Goal: Task Accomplishment & Management: Manage account settings

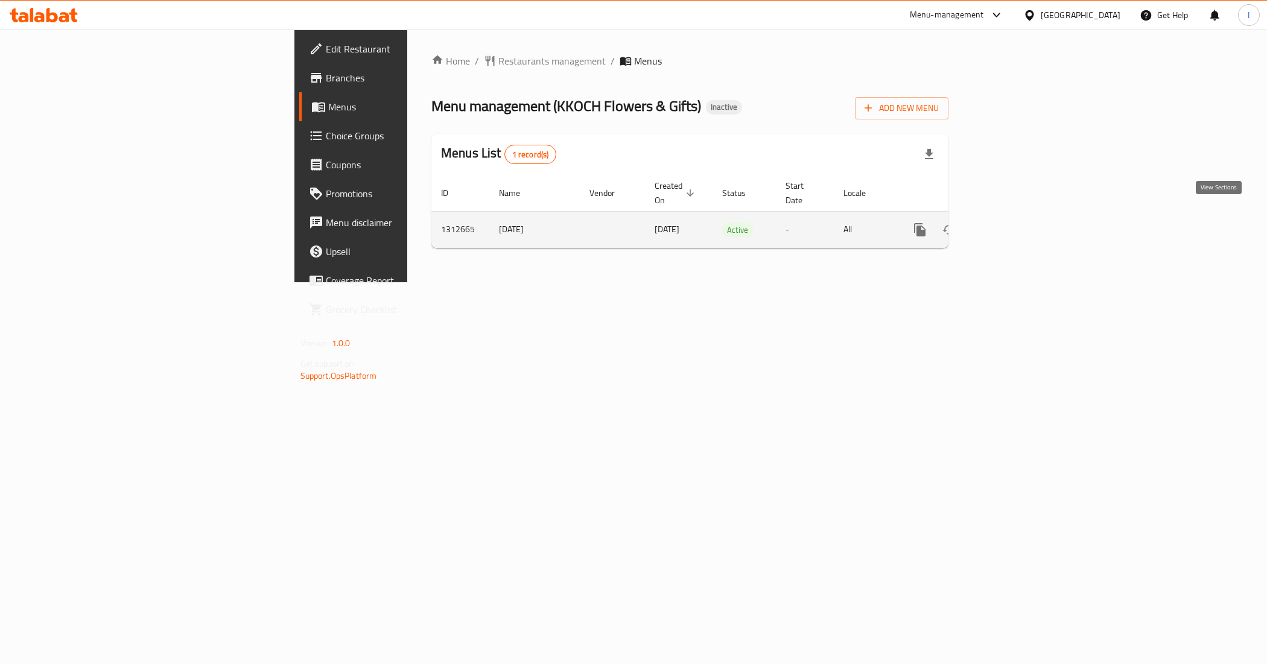
click at [1015, 223] on icon "enhanced table" at bounding box center [1007, 230] width 14 height 14
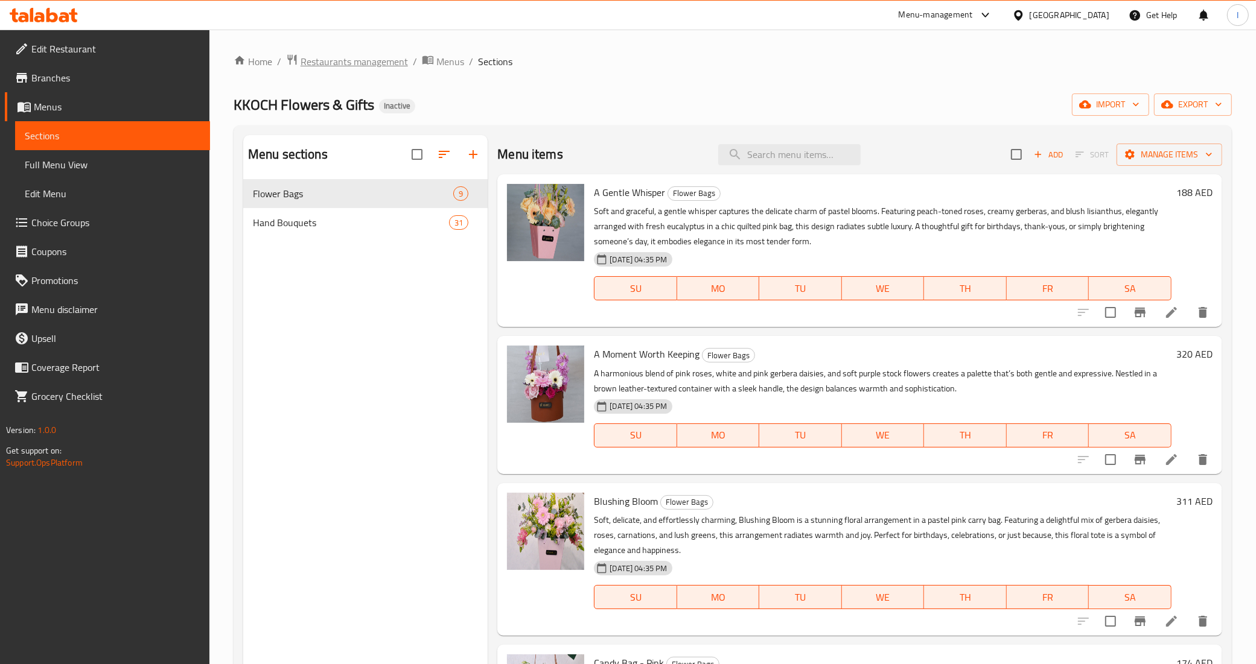
click at [368, 55] on span "Restaurants management" at bounding box center [354, 61] width 107 height 14
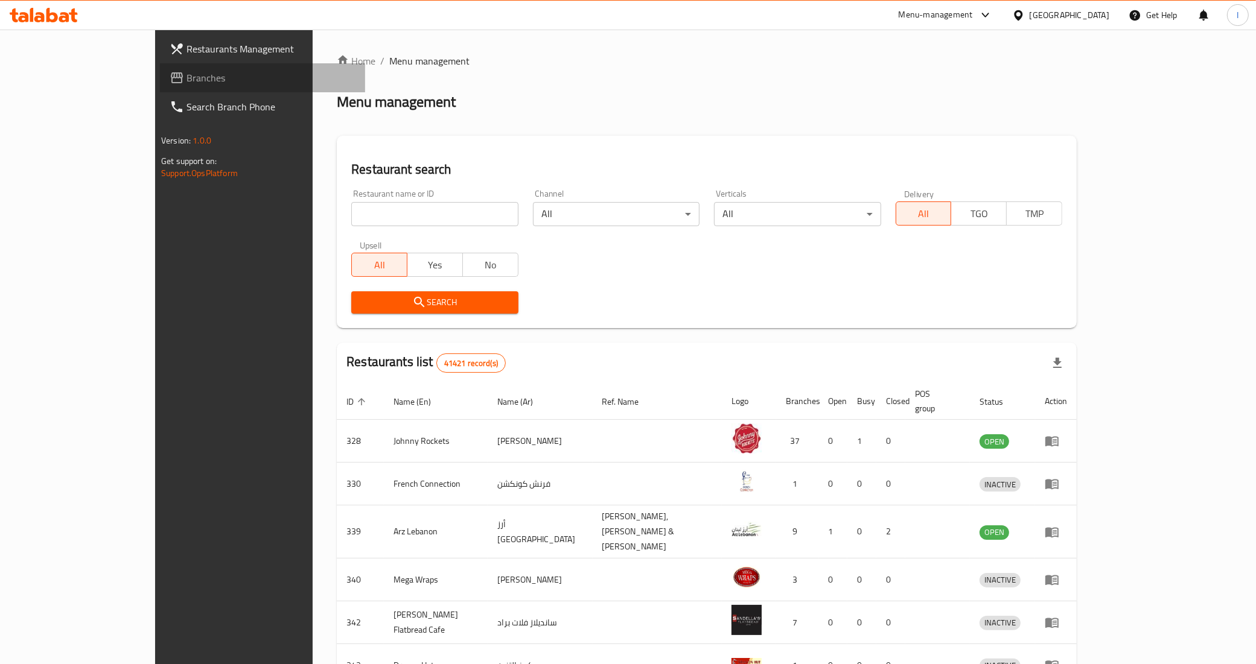
click at [186, 77] on span "Branches" at bounding box center [270, 78] width 169 height 14
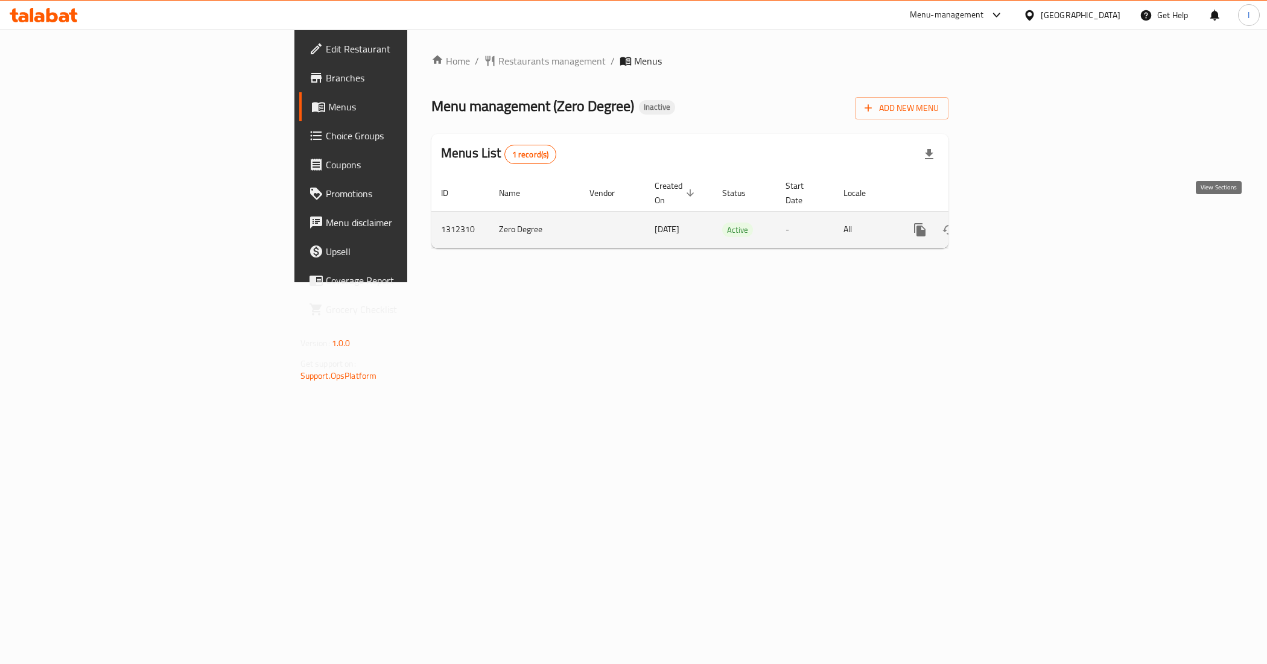
click at [1022, 215] on link "enhanced table" at bounding box center [1007, 229] width 29 height 29
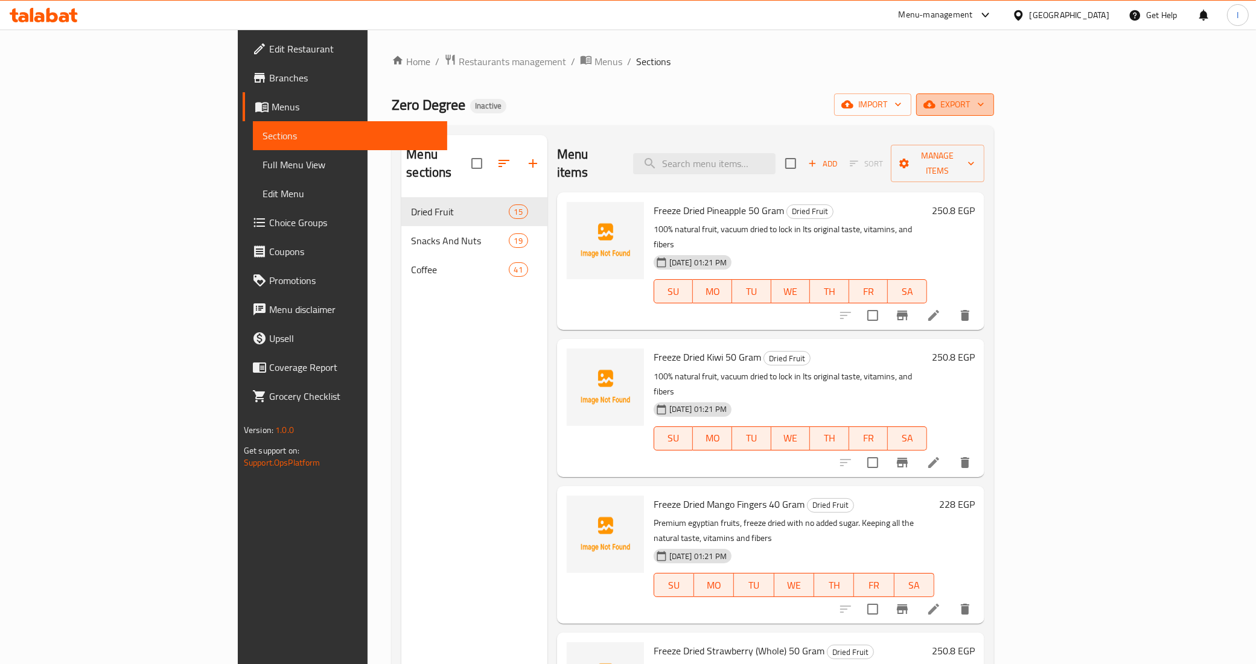
click at [984, 98] on span "export" at bounding box center [955, 104] width 59 height 15
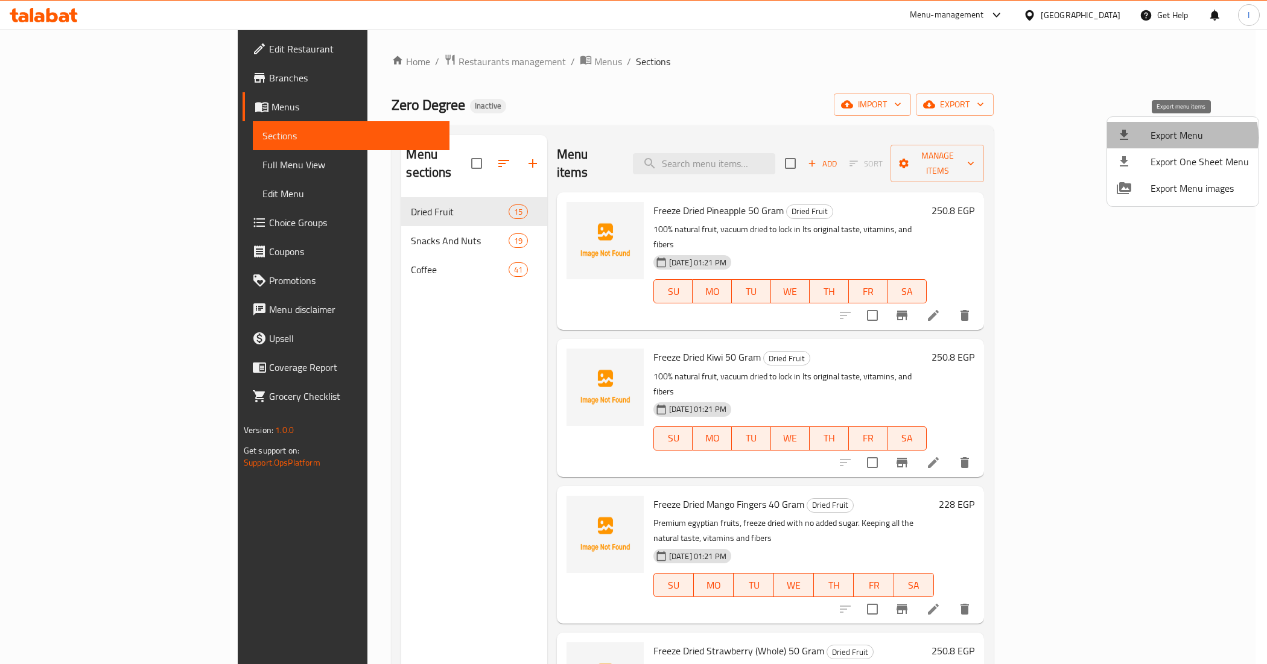
click at [1180, 138] on span "Export Menu" at bounding box center [1200, 135] width 98 height 14
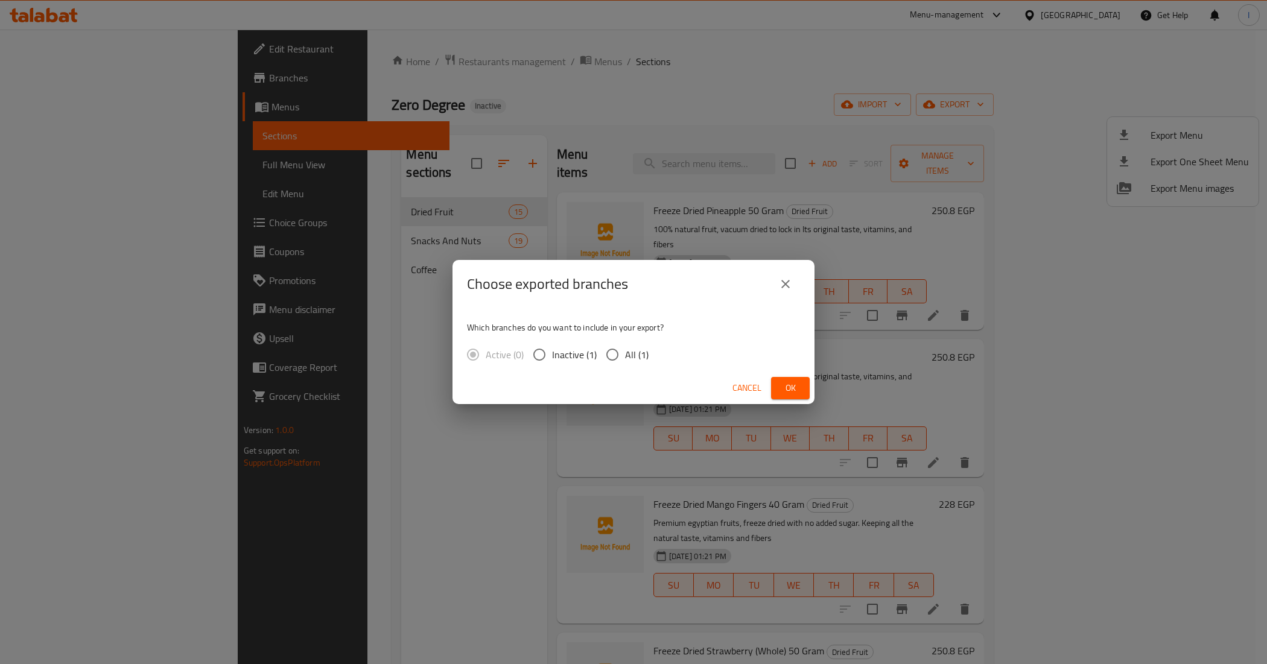
click at [619, 354] on input "All (1)" at bounding box center [612, 354] width 25 height 25
radio input "true"
click at [783, 385] on span "Ok" at bounding box center [790, 388] width 19 height 15
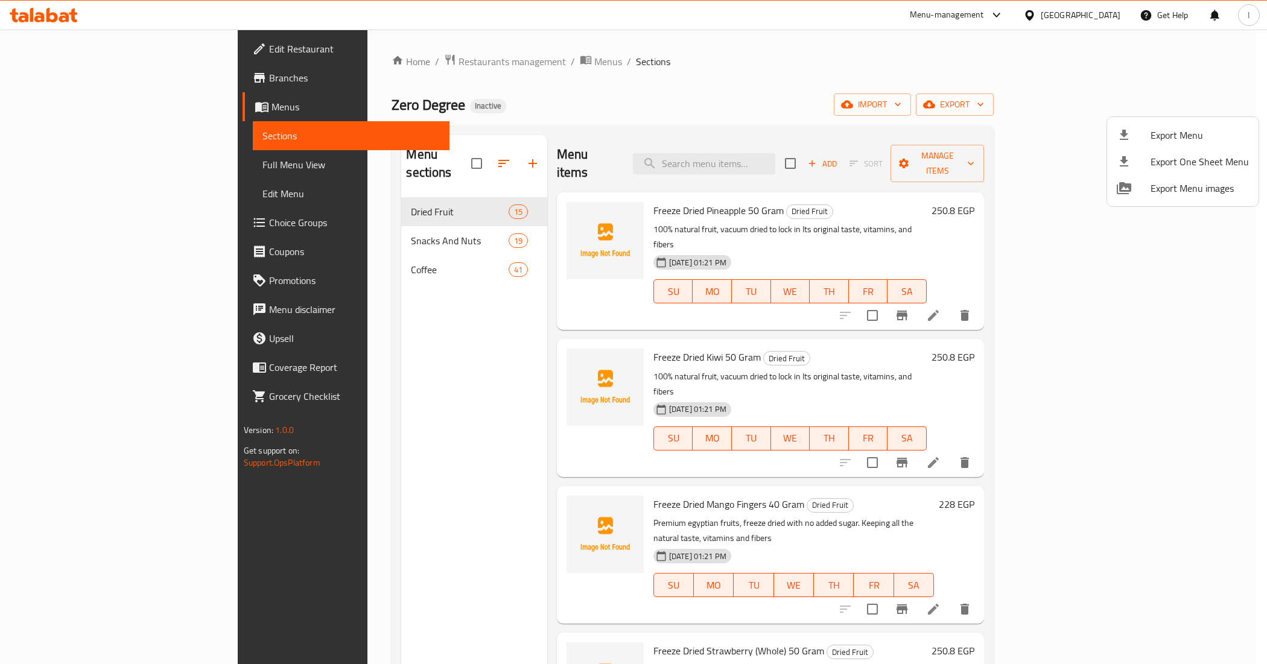
click at [511, 364] on div at bounding box center [633, 332] width 1267 height 664
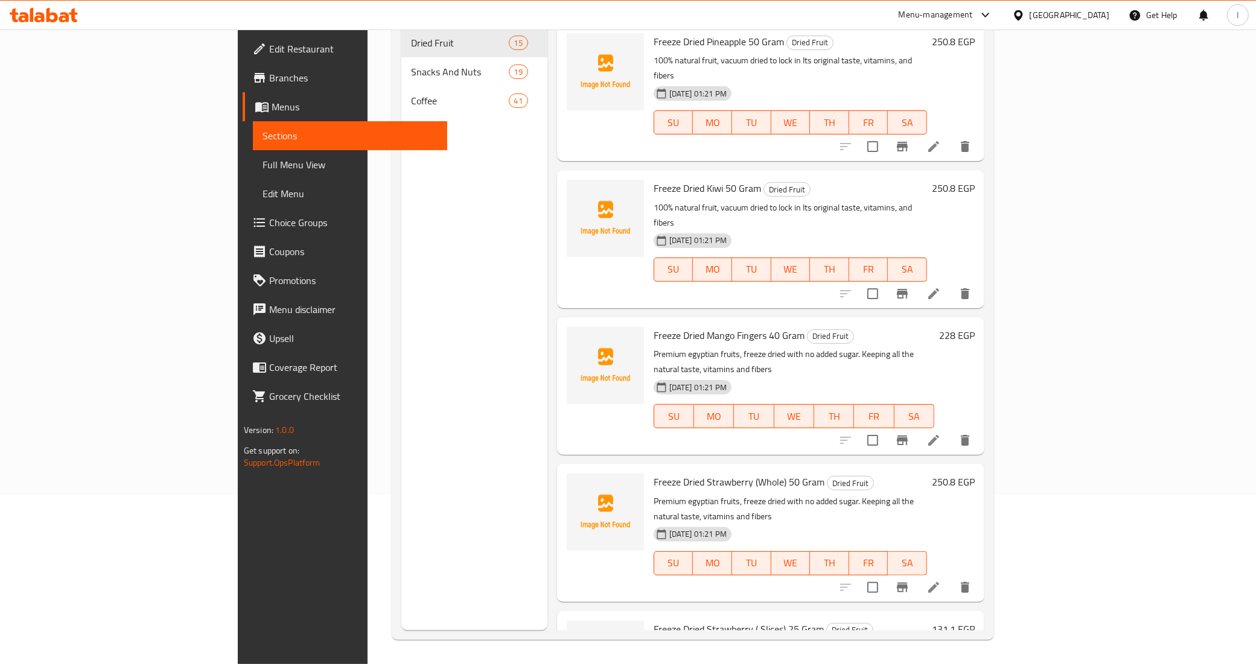
scroll to position [647, 0]
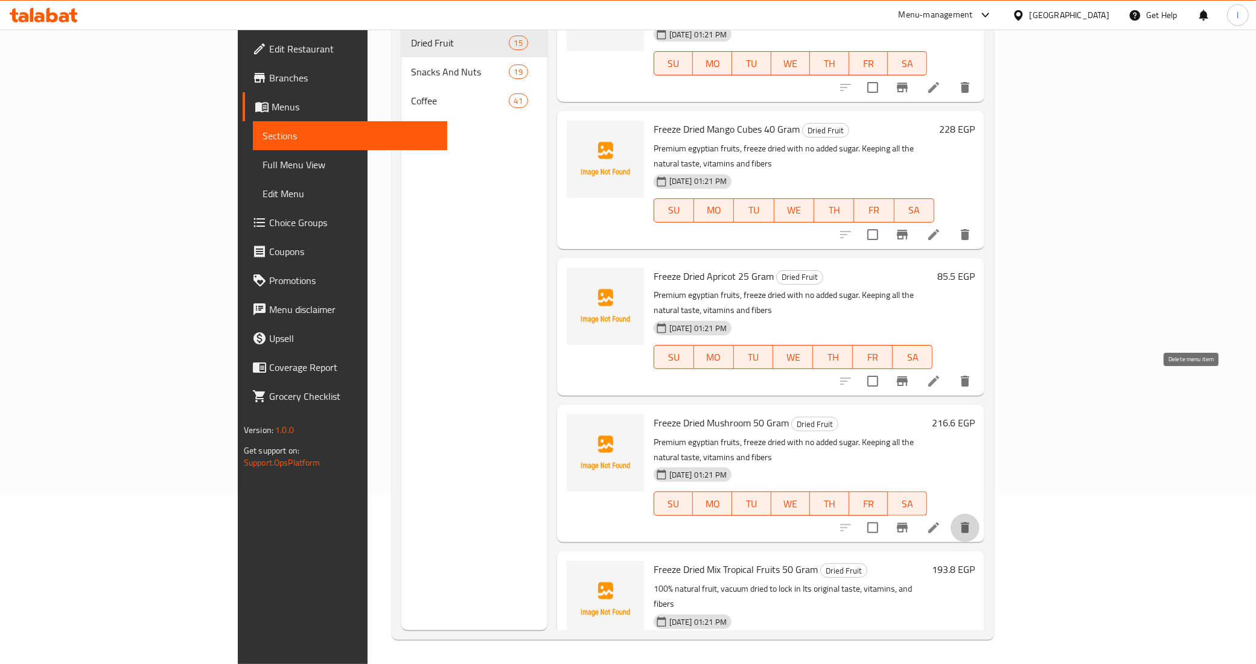
click at [969, 523] on icon "delete" at bounding box center [965, 528] width 8 height 11
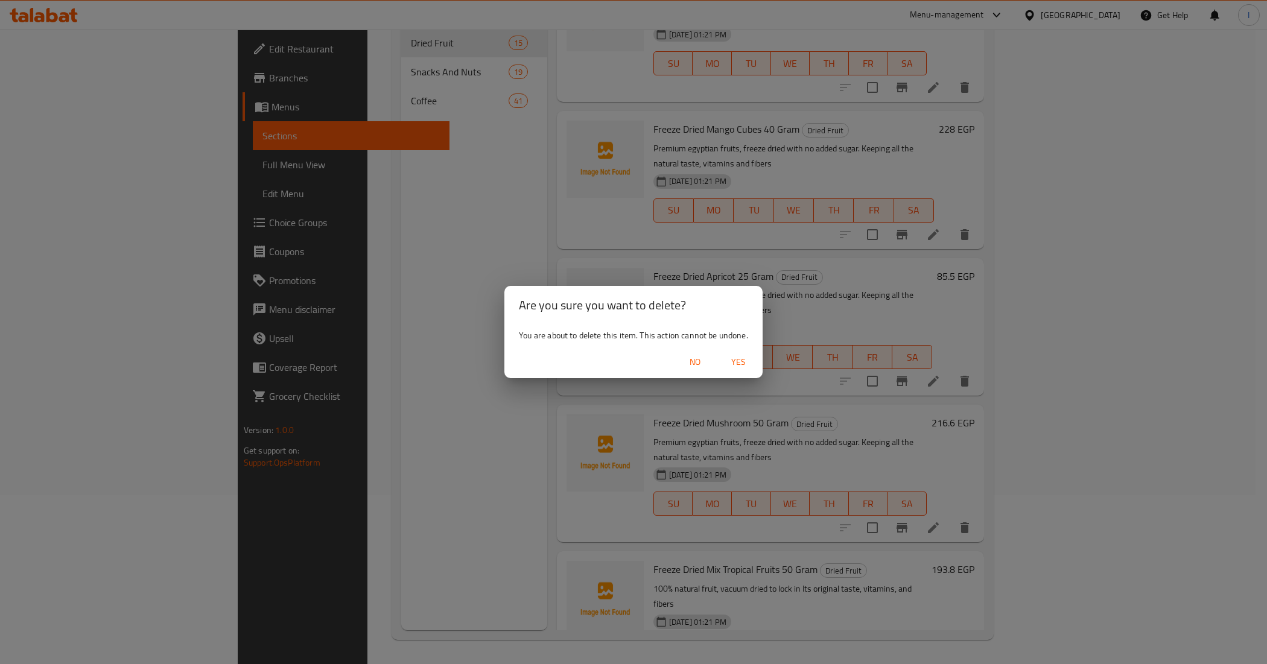
click at [699, 362] on span "No" at bounding box center [695, 362] width 29 height 15
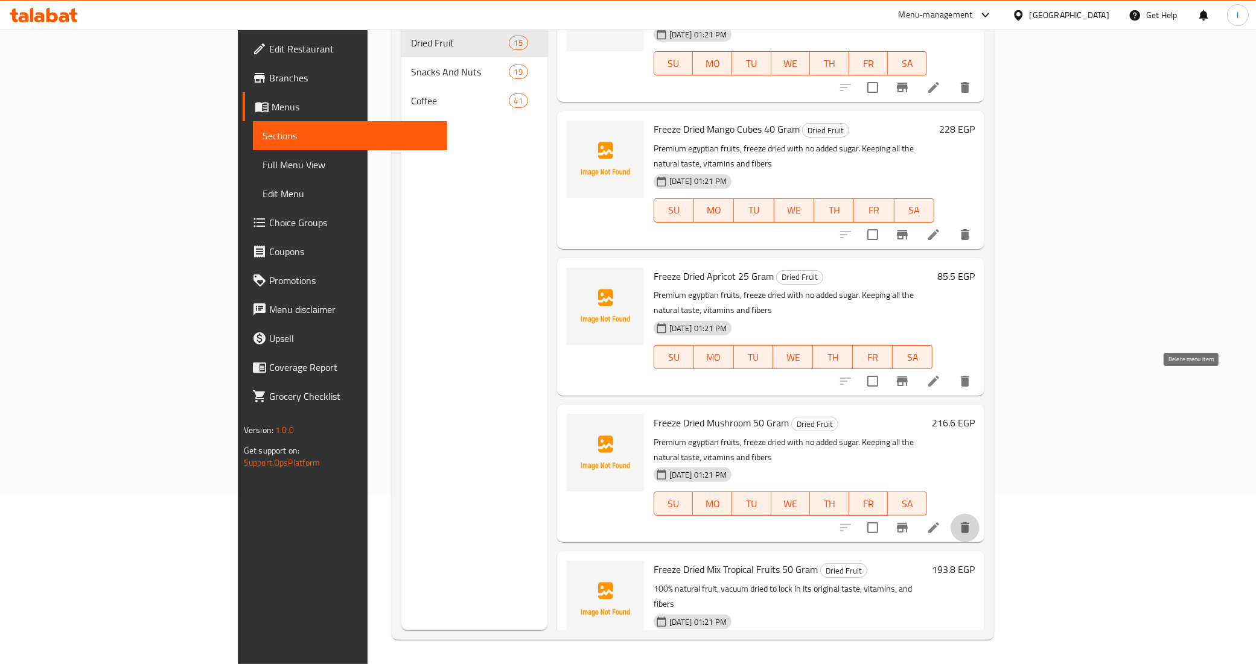
click at [969, 523] on icon "delete" at bounding box center [965, 528] width 8 height 11
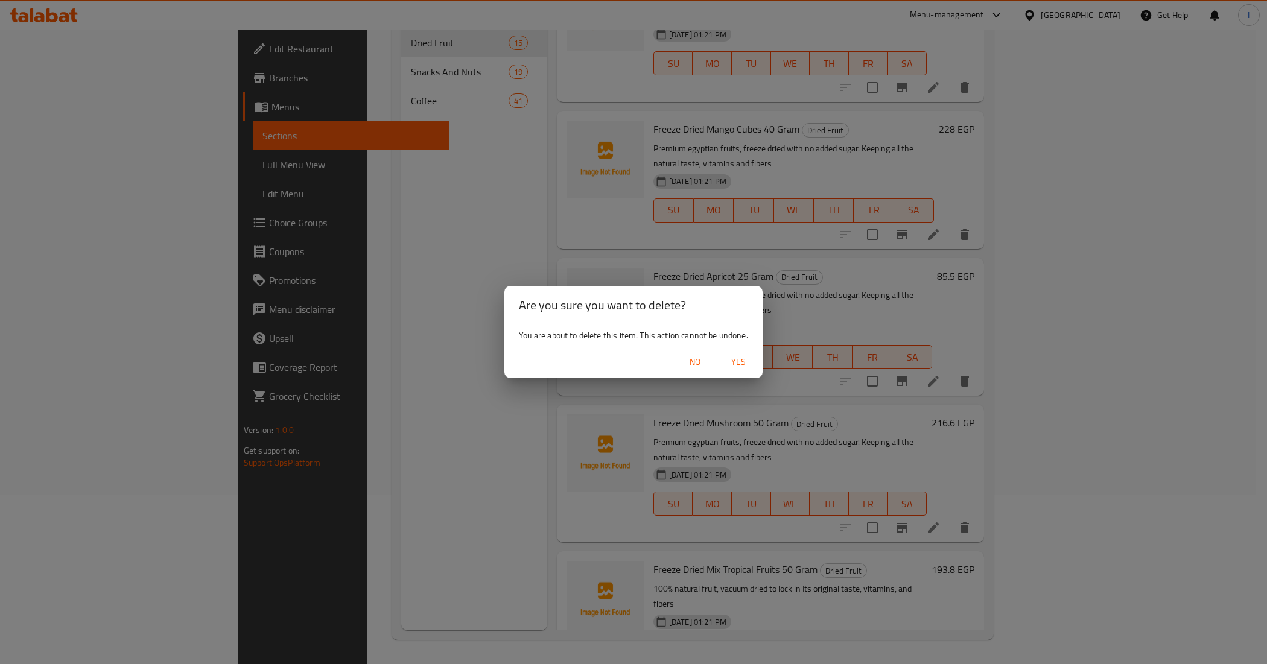
click at [686, 357] on span "No" at bounding box center [695, 362] width 29 height 15
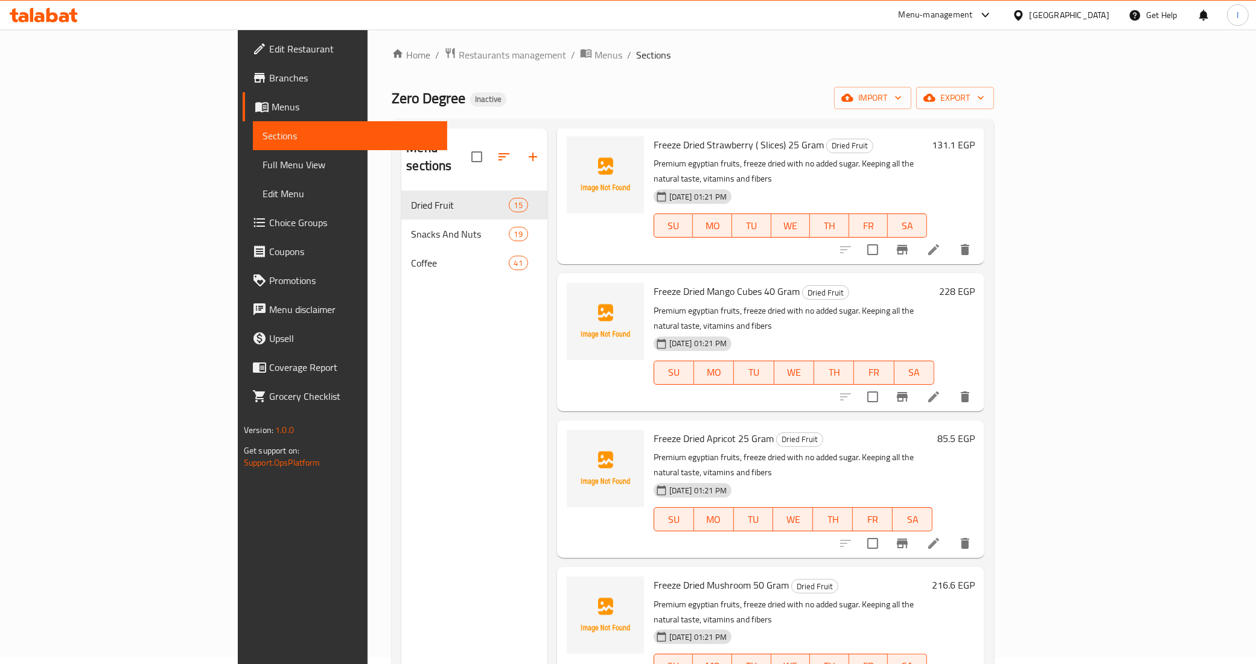
scroll to position [0, 0]
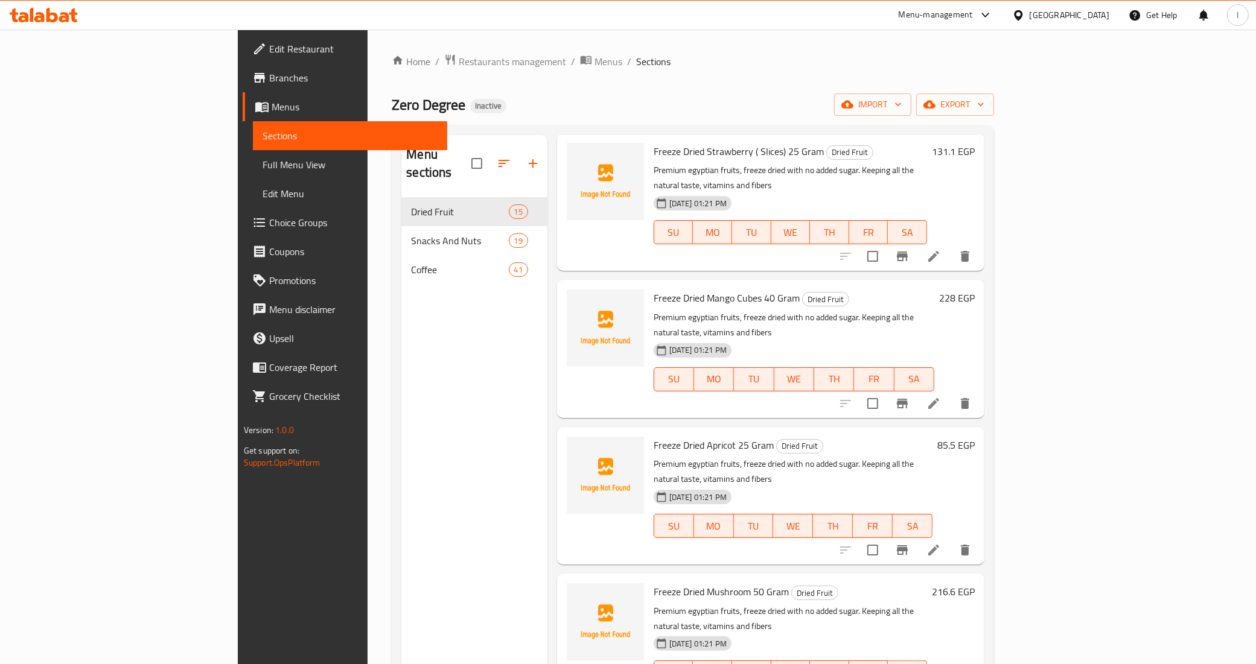
click at [263, 164] on span "Full Menu View" at bounding box center [351, 165] width 176 height 14
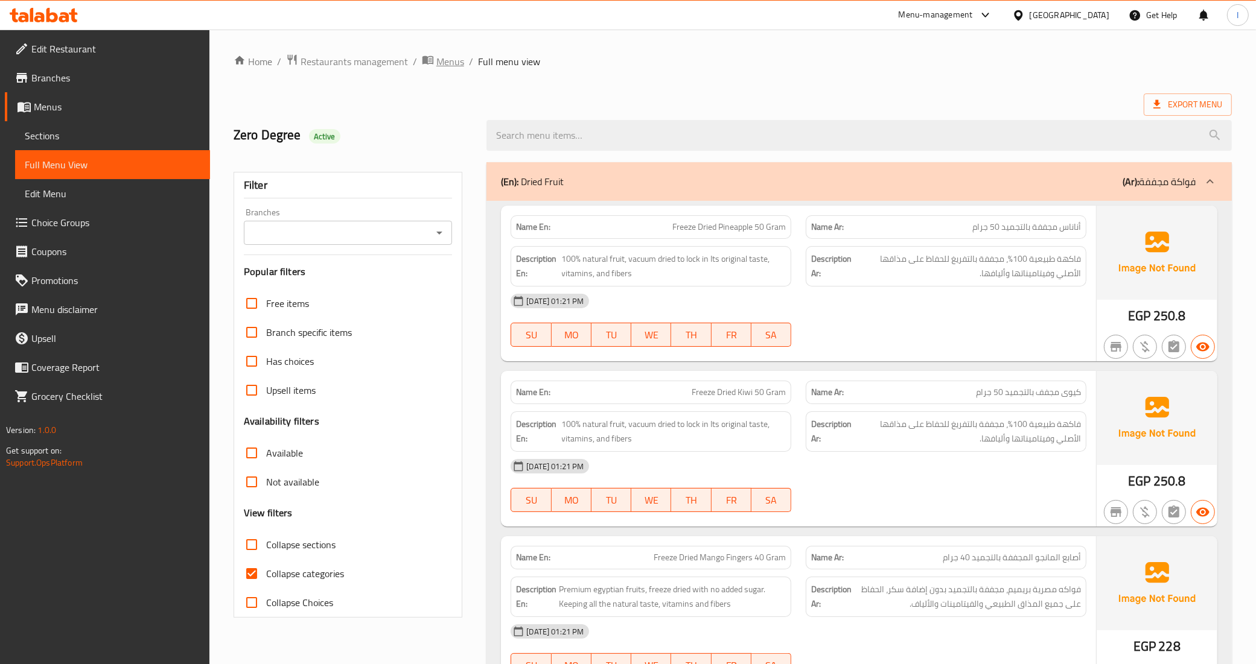
click at [451, 61] on span "Menus" at bounding box center [450, 61] width 28 height 14
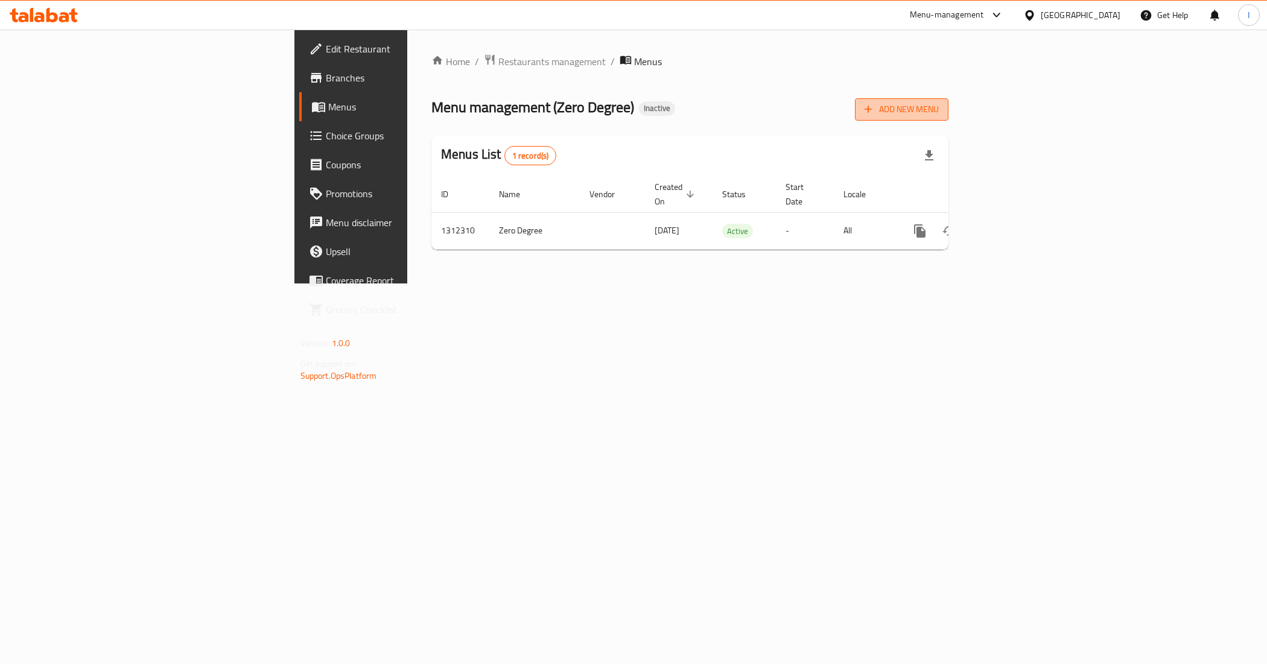
click at [939, 107] on span "Add New Menu" at bounding box center [902, 109] width 74 height 15
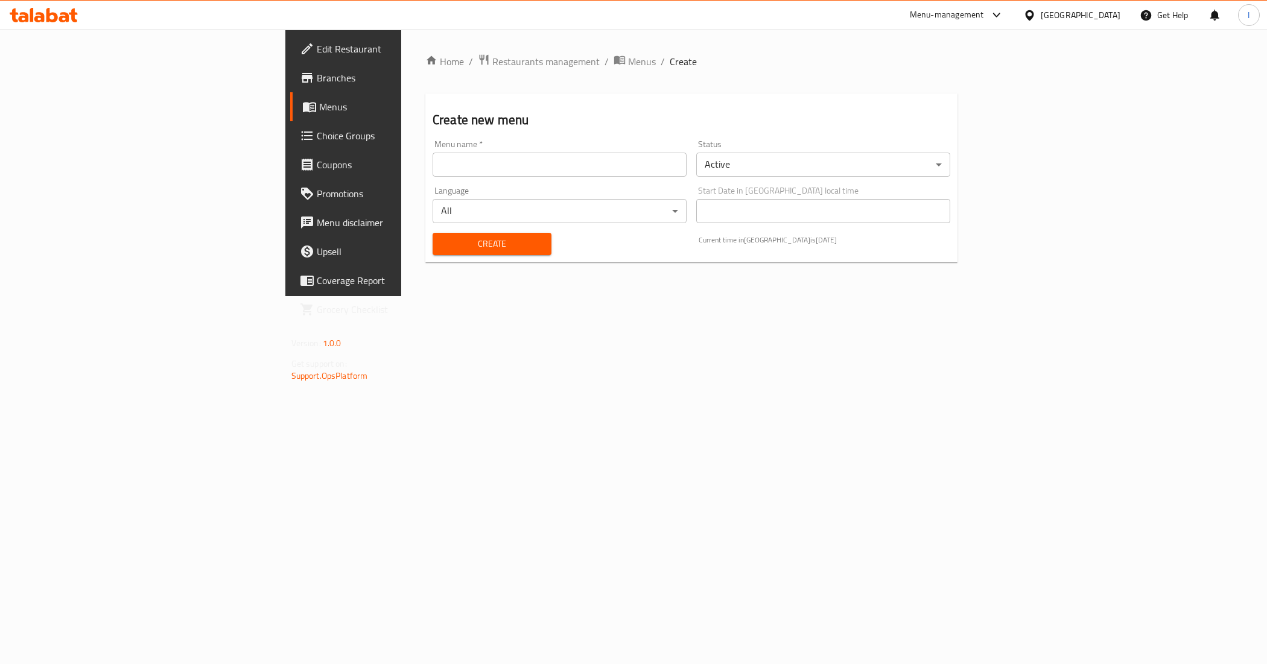
click at [496, 170] on input "text" at bounding box center [560, 165] width 254 height 24
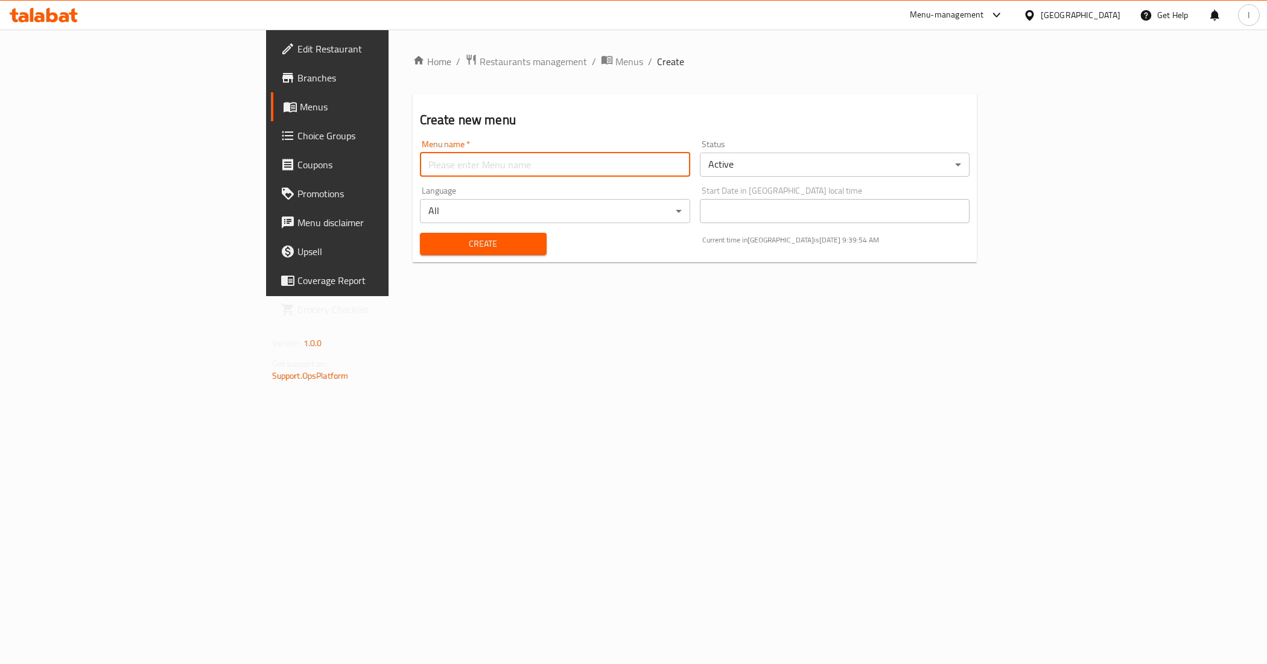
type input "New Menu"
click at [430, 242] on span "Create" at bounding box center [483, 244] width 107 height 15
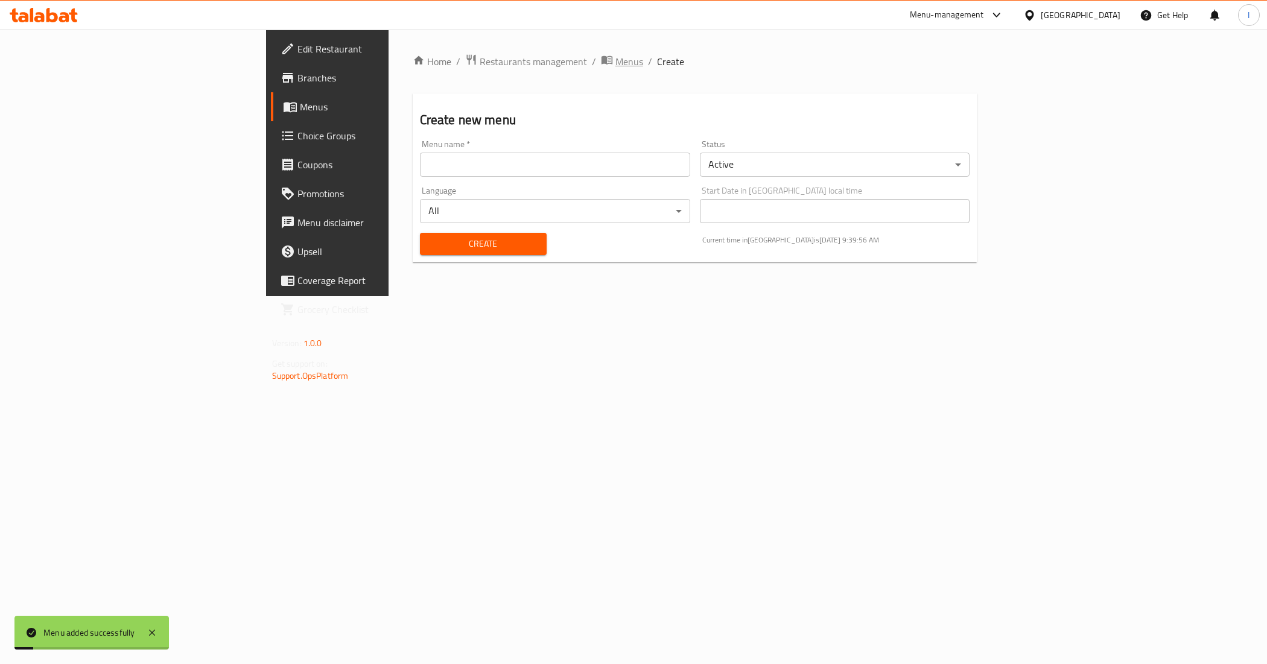
click at [607, 60] on icon "breadcrumb" at bounding box center [609, 61] width 4 height 4
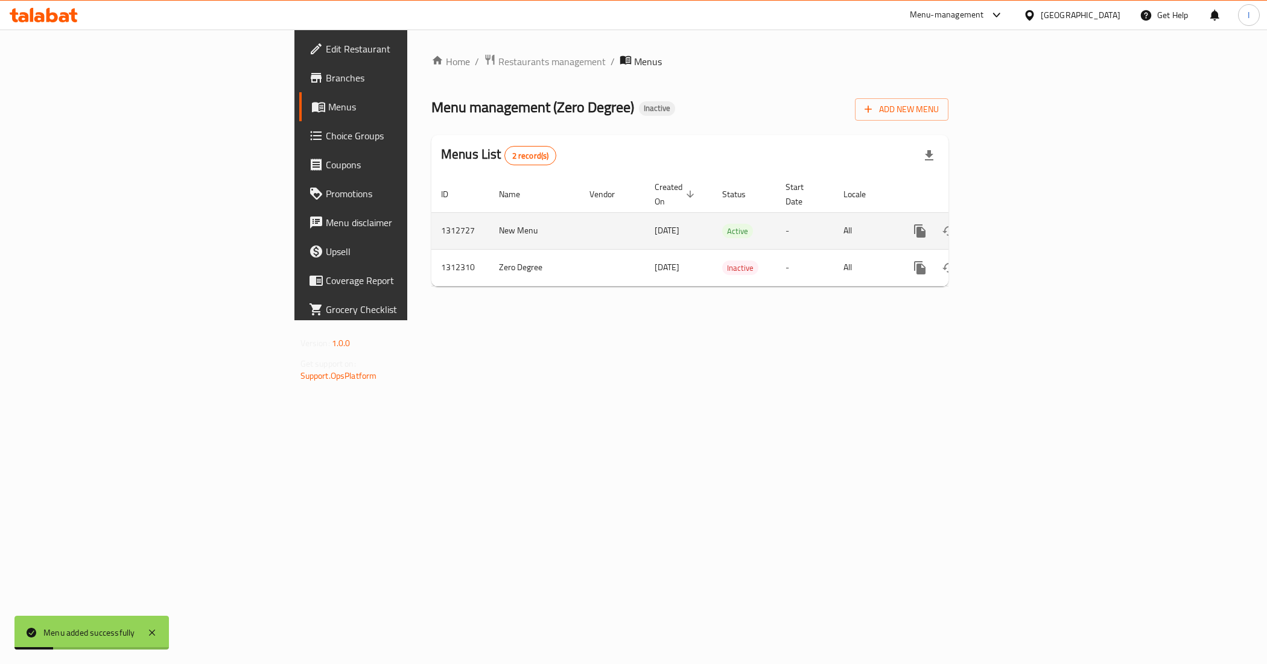
click at [1015, 224] on icon "enhanced table" at bounding box center [1007, 231] width 14 height 14
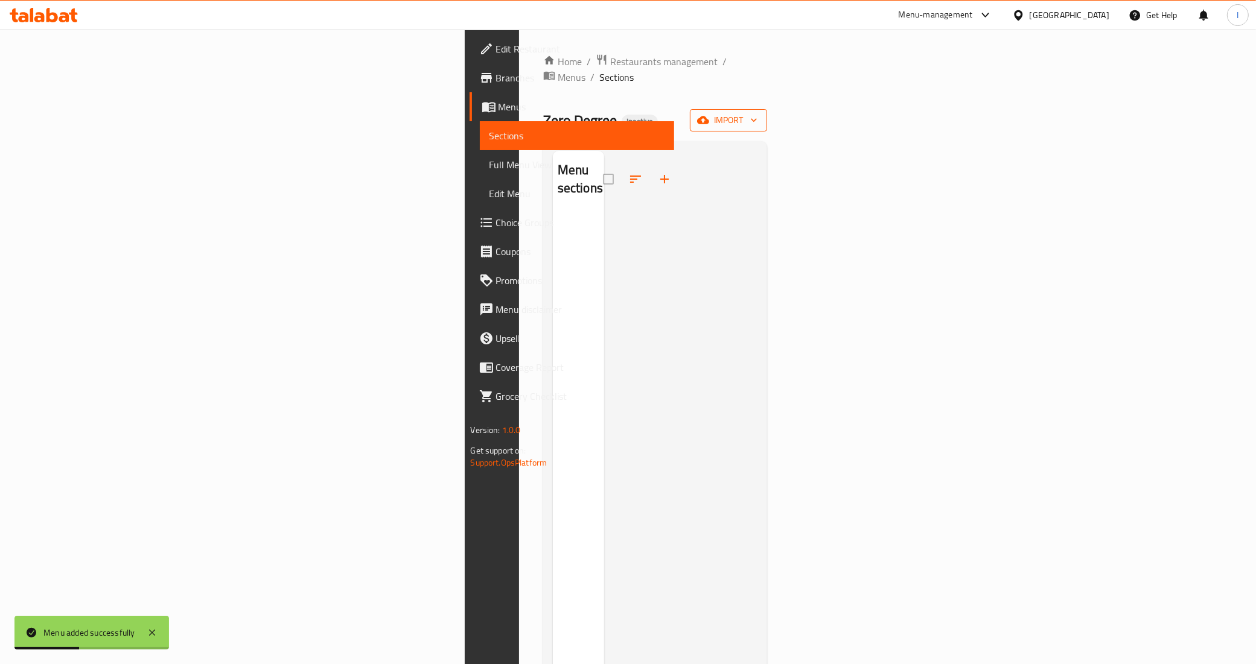
click at [757, 113] on span "import" at bounding box center [729, 120] width 58 height 15
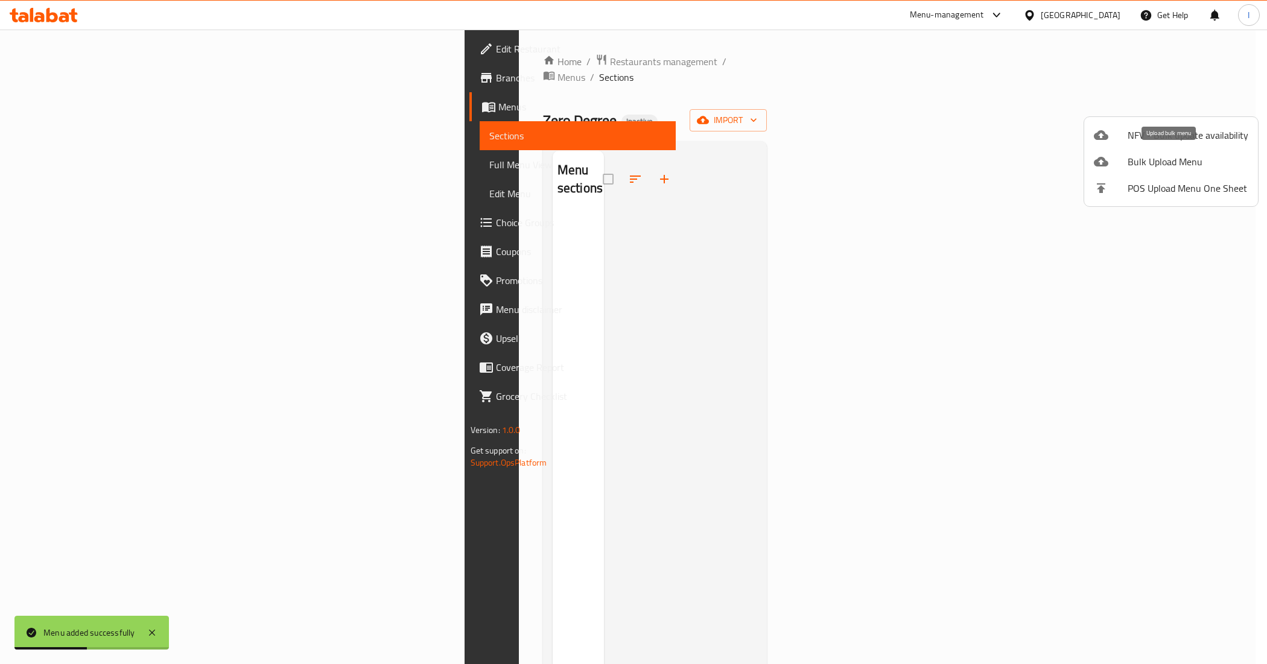
click at [1169, 155] on span "Bulk Upload Menu" at bounding box center [1188, 162] width 121 height 14
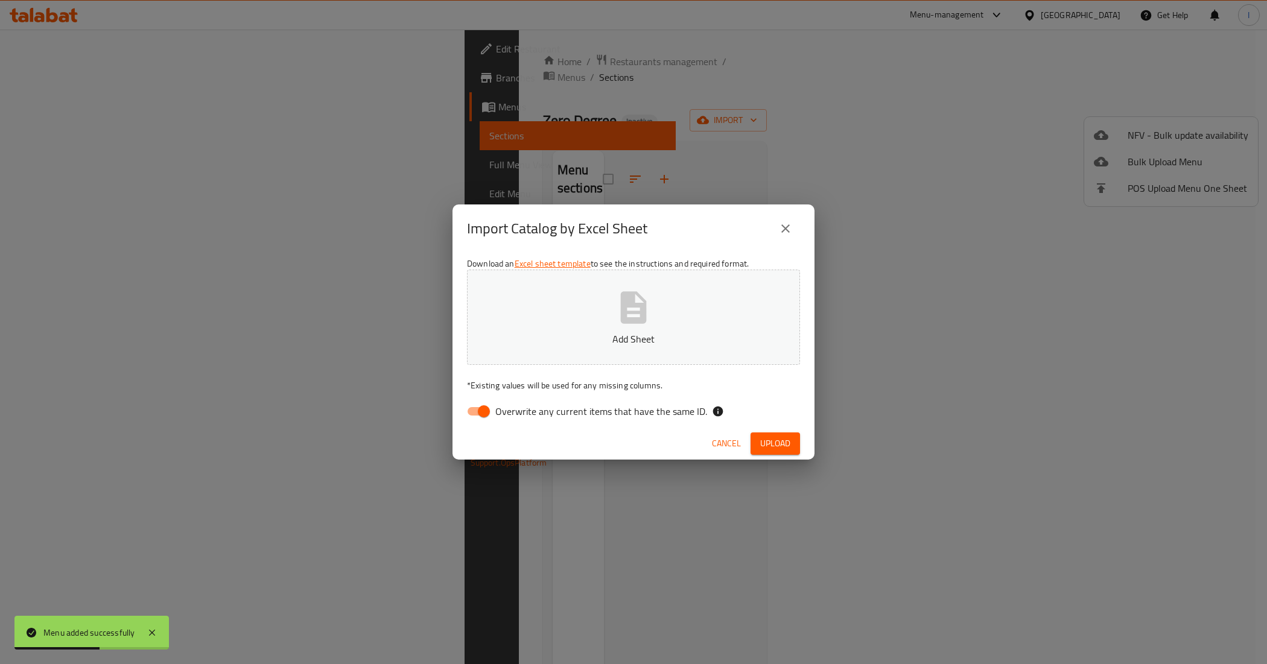
click at [536, 294] on button "Add Sheet" at bounding box center [633, 317] width 333 height 95
click at [480, 409] on input "Overwrite any current items that have the same ID." at bounding box center [484, 411] width 69 height 23
checkbox input "false"
click at [774, 439] on span "Upload" at bounding box center [775, 443] width 30 height 15
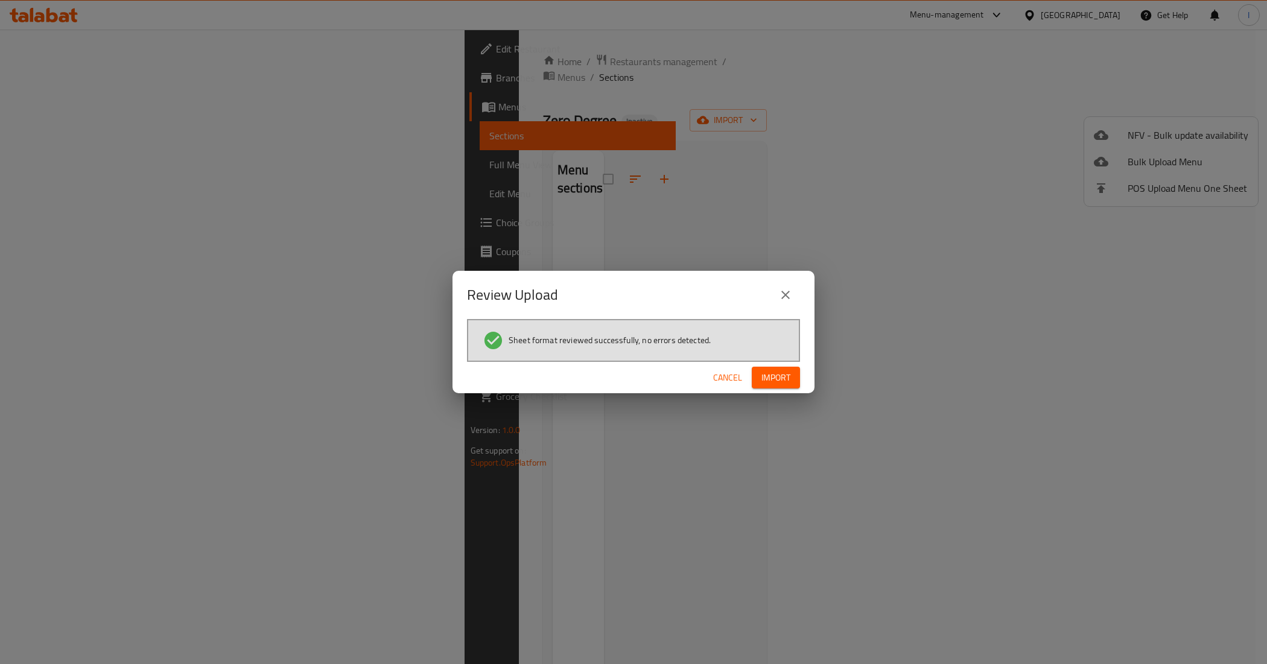
click at [774, 375] on span "Import" at bounding box center [776, 378] width 29 height 15
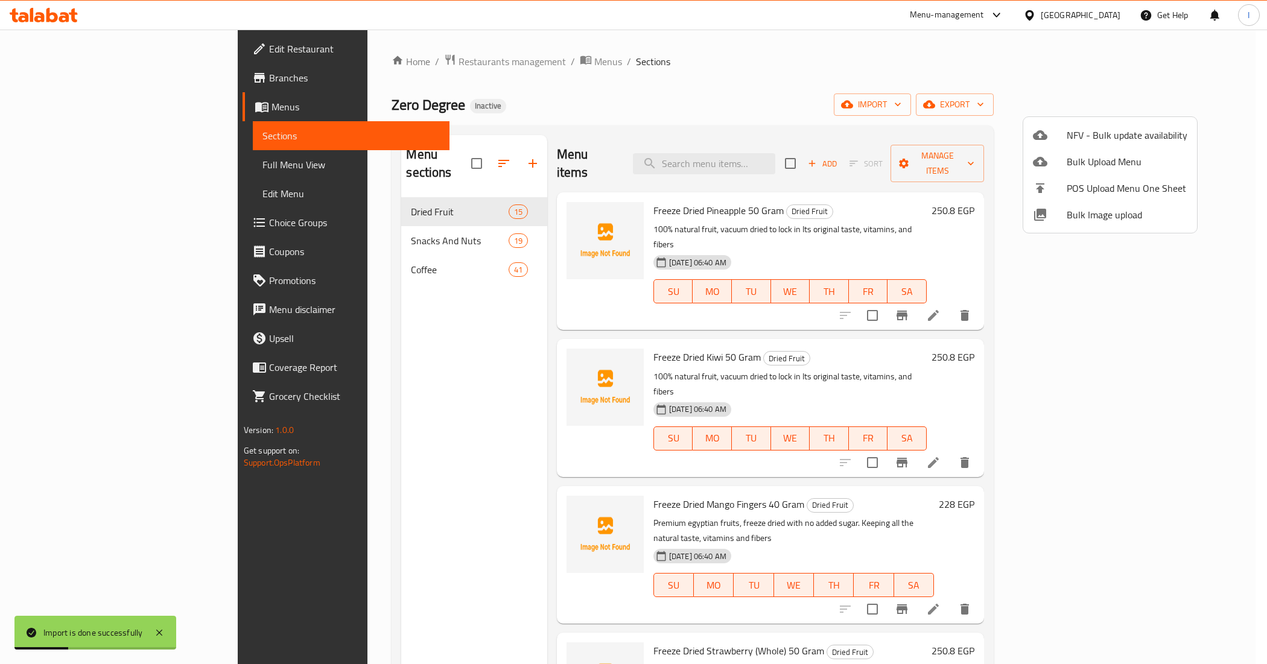
click at [288, 383] on div at bounding box center [633, 332] width 1267 height 664
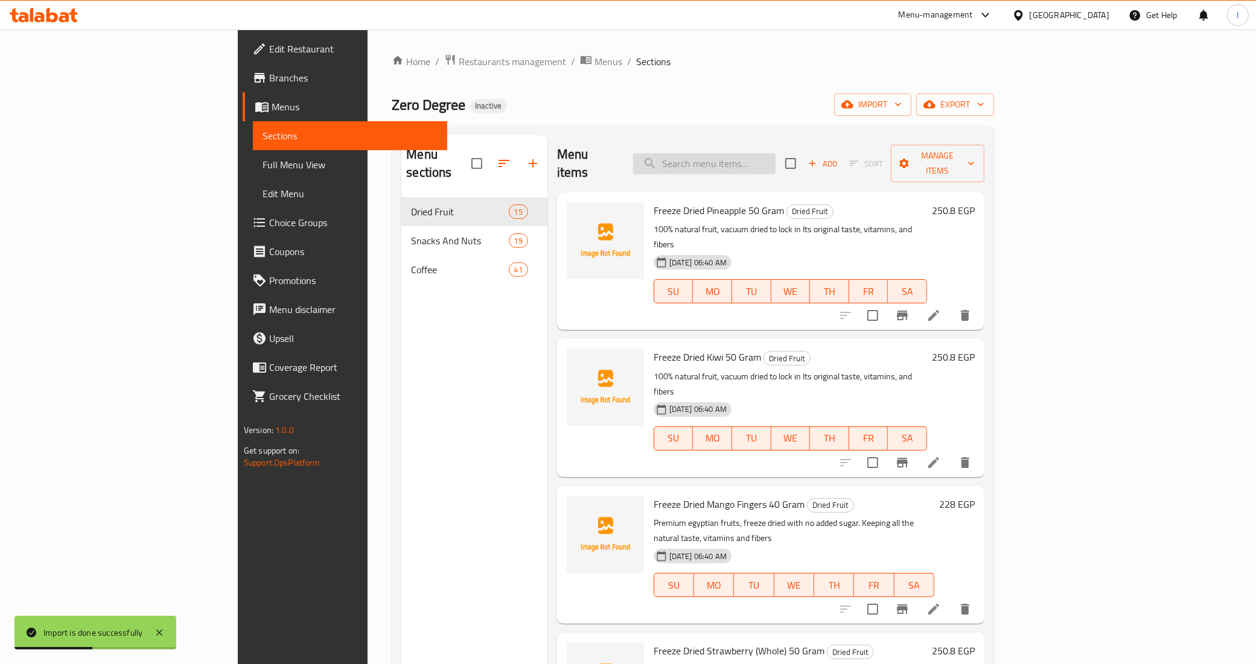
click at [776, 165] on input "search" at bounding box center [704, 163] width 142 height 21
click at [776, 156] on input "Dried" at bounding box center [704, 163] width 142 height 21
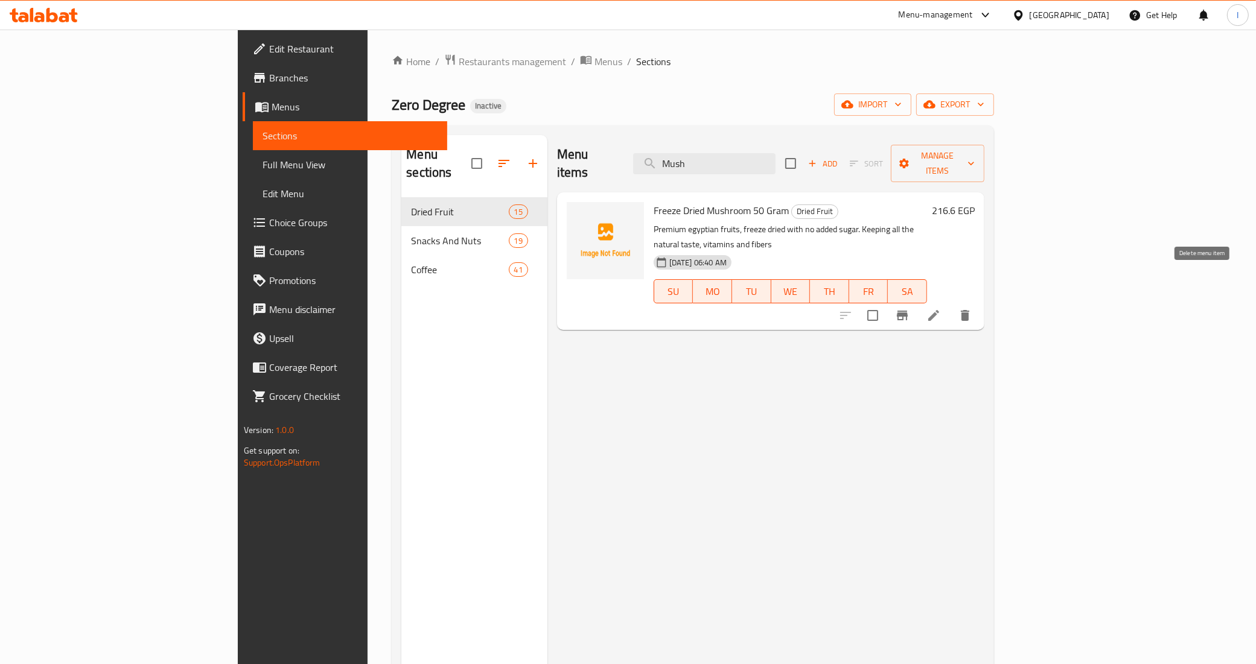
type input "Mush"
click at [969, 310] on icon "delete" at bounding box center [965, 315] width 8 height 11
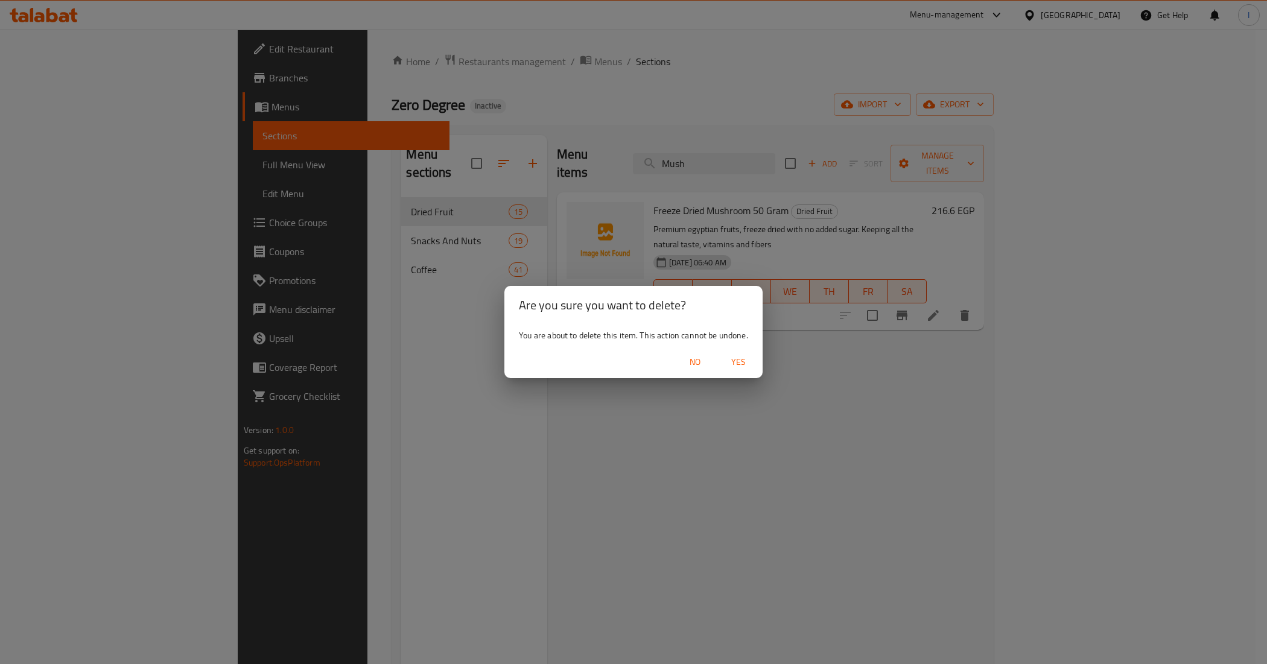
click at [728, 358] on span "Yes" at bounding box center [738, 362] width 29 height 15
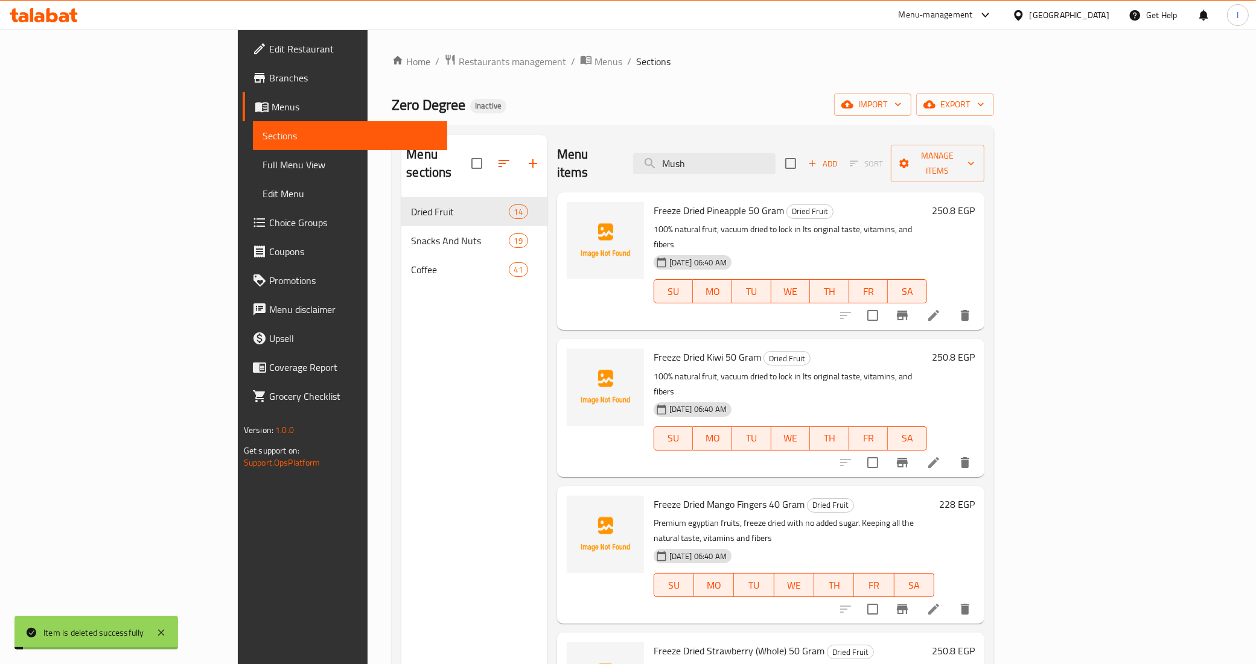
click at [664, 404] on span "[DATE] 06:40 AM" at bounding box center [697, 409] width 67 height 11
click at [741, 153] on input "Mush" at bounding box center [704, 163] width 142 height 21
click at [263, 161] on span "Full Menu View" at bounding box center [351, 165] width 176 height 14
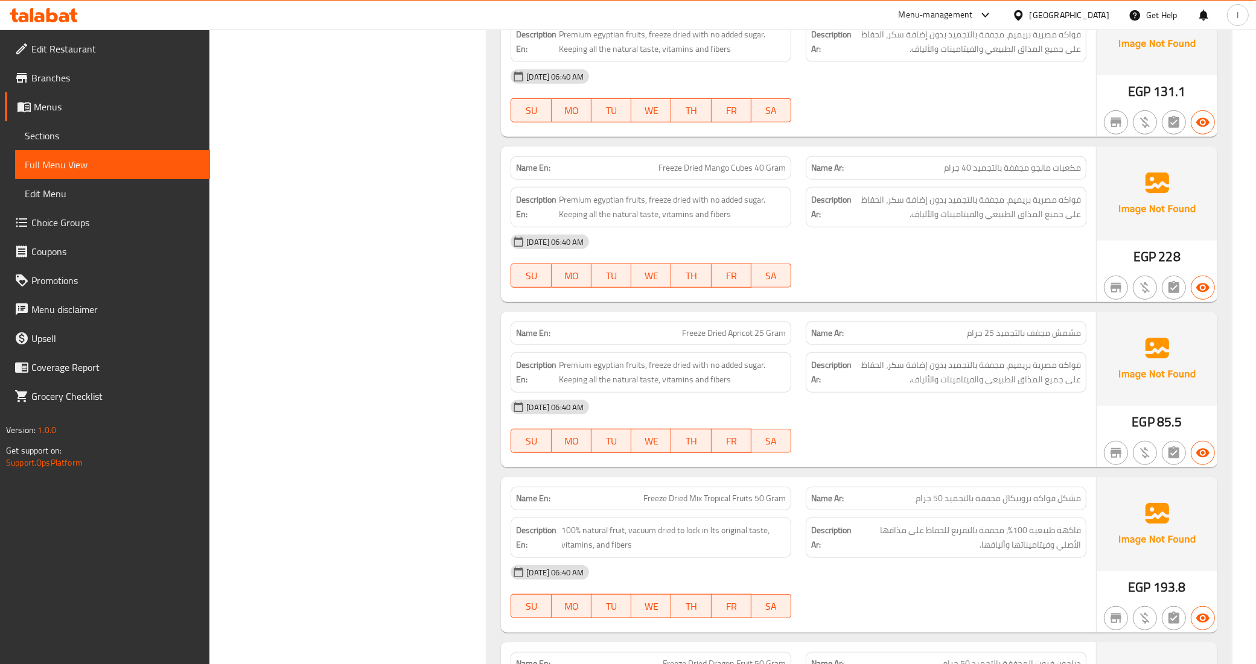
scroll to position [981, 0]
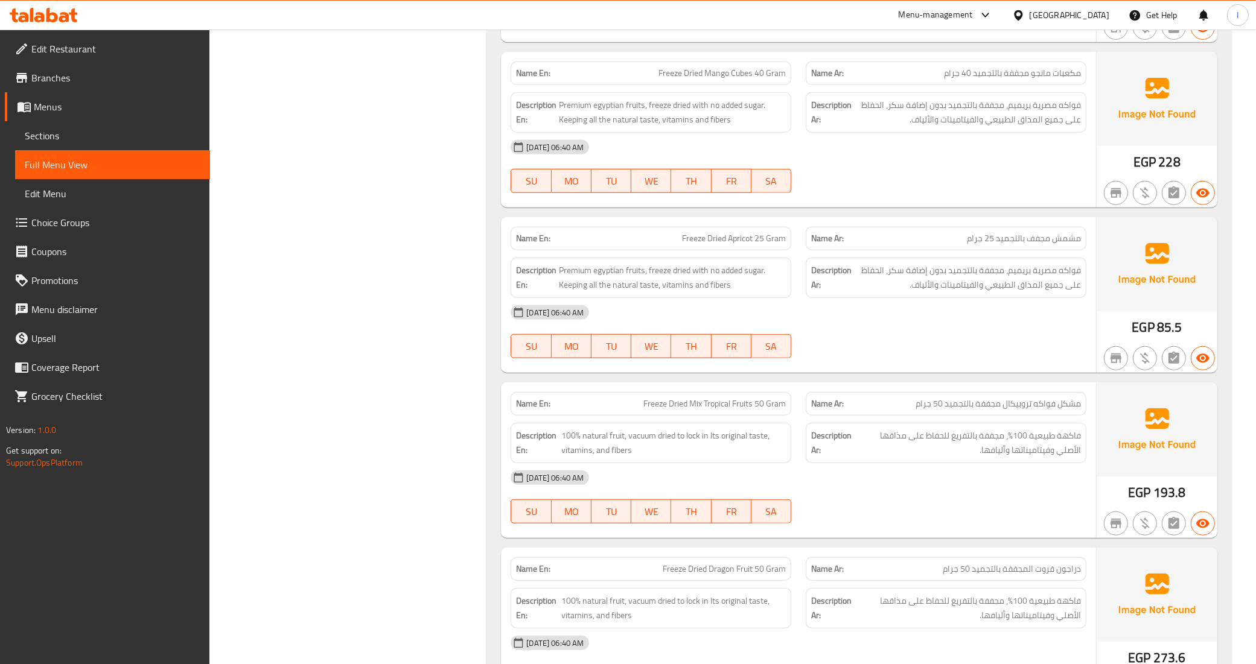
click at [747, 241] on span "Freeze Dried Apricot 25 Gram" at bounding box center [734, 238] width 104 height 13
copy span "Apricot"
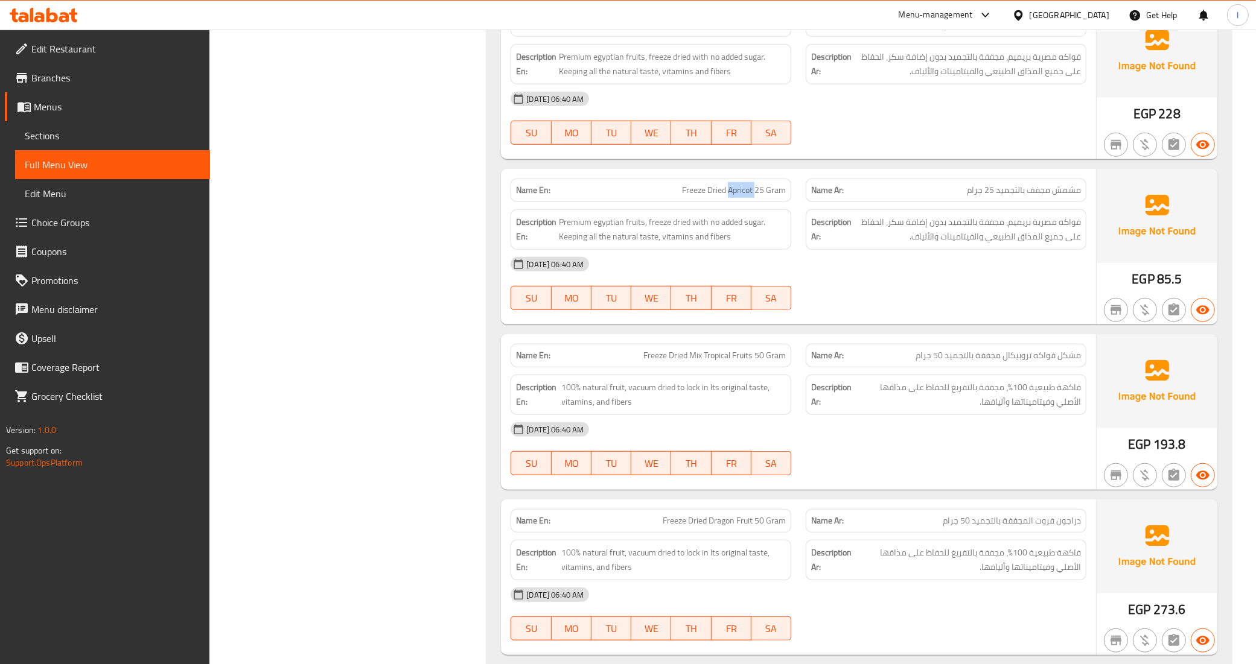
scroll to position [1056, 0]
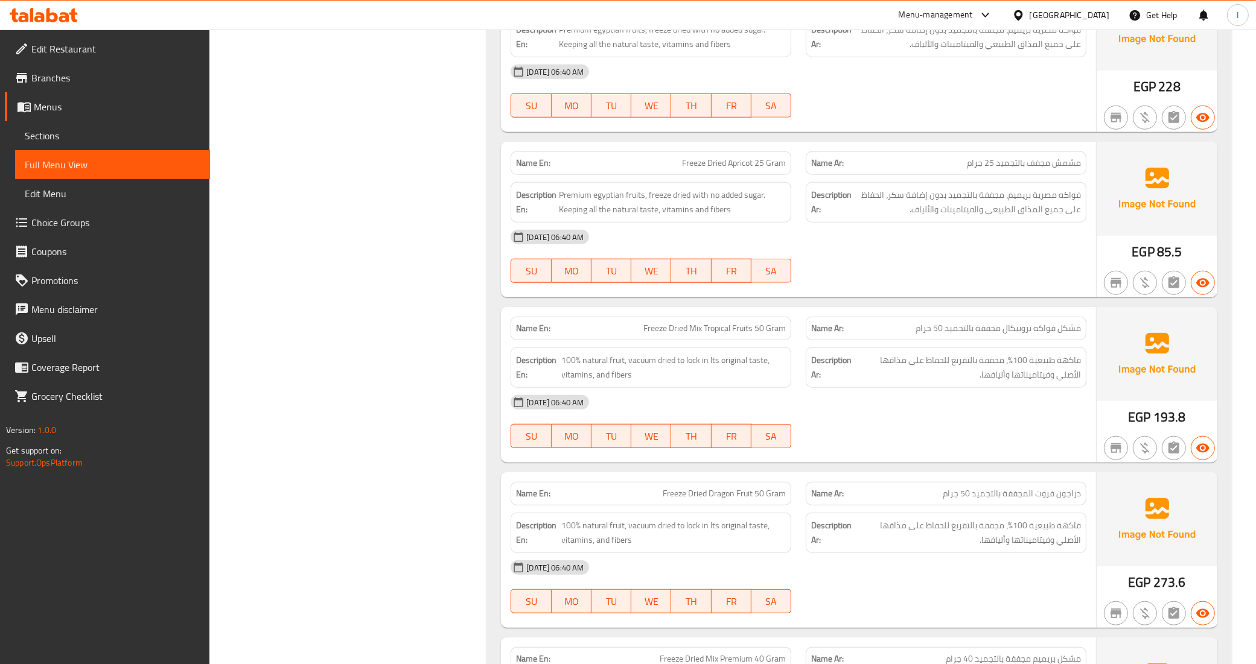
click at [715, 334] on span "Freeze Dried Mix Tropical Fruits 50 Gram" at bounding box center [714, 328] width 142 height 13
copy span "Tropical"
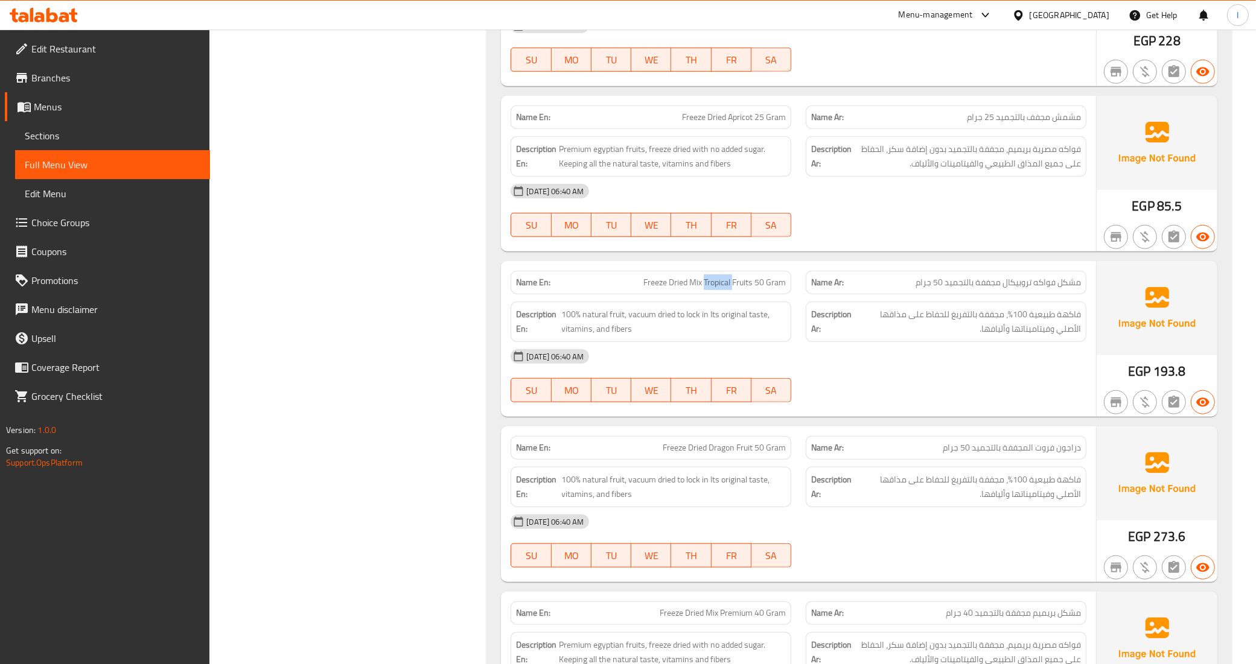
scroll to position [1207, 0]
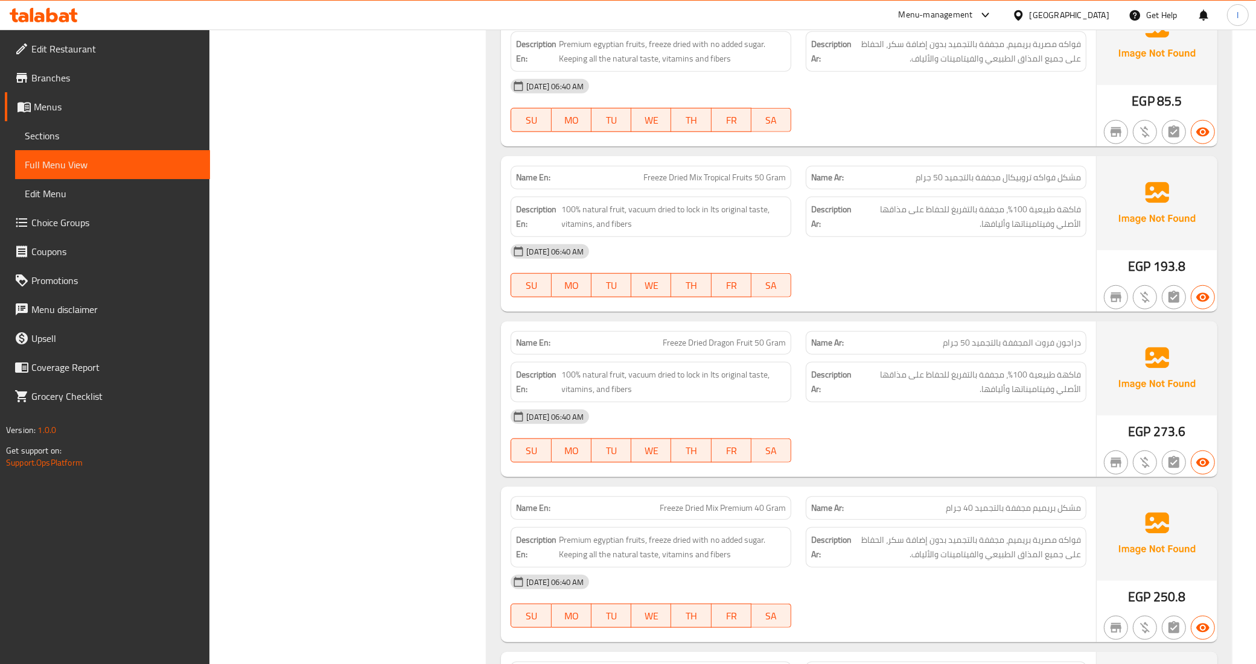
click at [722, 345] on span "Freeze Dried Dragon Fruit 50 Gram" at bounding box center [724, 343] width 123 height 13
copy span "Dragon"
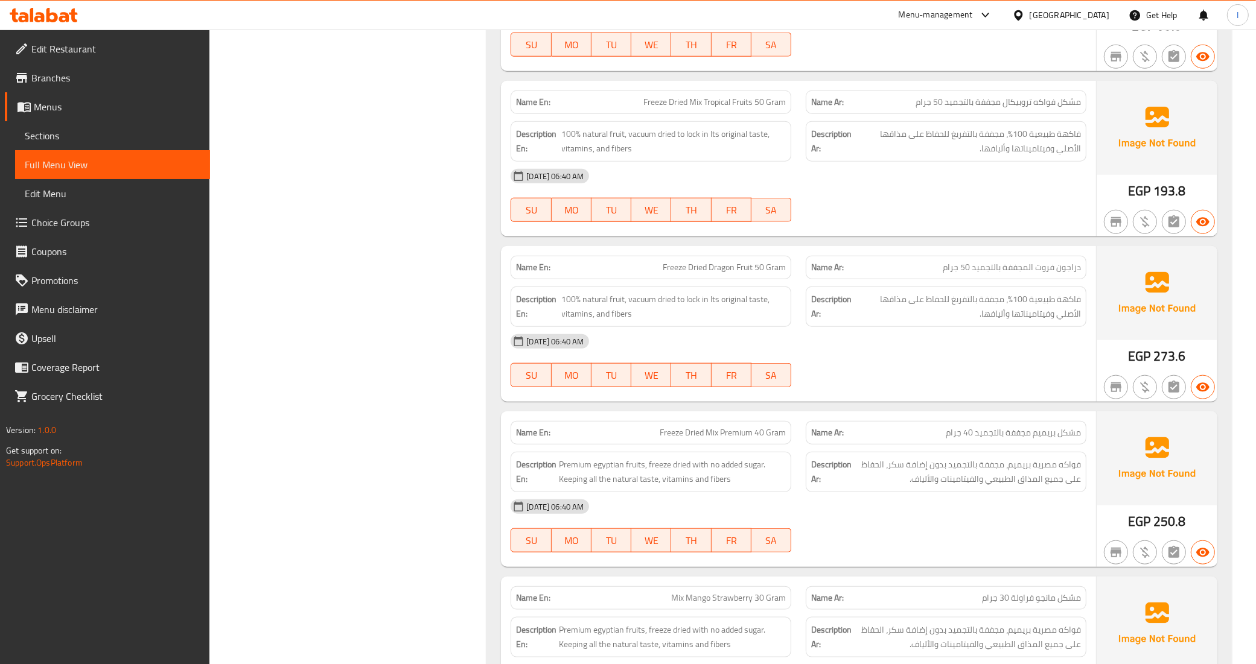
click at [736, 439] on span "Freeze Dried Mix Premium 40 Gram" at bounding box center [723, 433] width 126 height 13
drag, startPoint x: 708, startPoint y: 441, endPoint x: 750, endPoint y: 435, distance: 42.6
click at [750, 435] on span "Freeze Dried Mix Premium 40 Gram" at bounding box center [723, 433] width 126 height 13
copy span "Mix Premium"
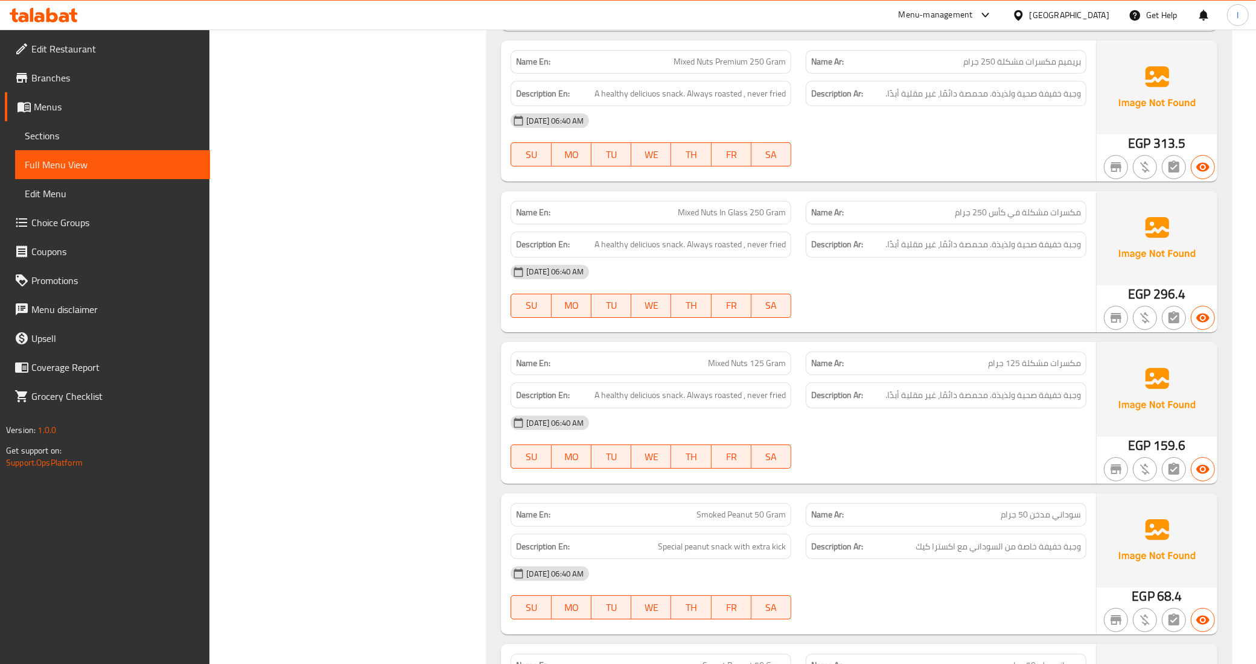
scroll to position [4753, 0]
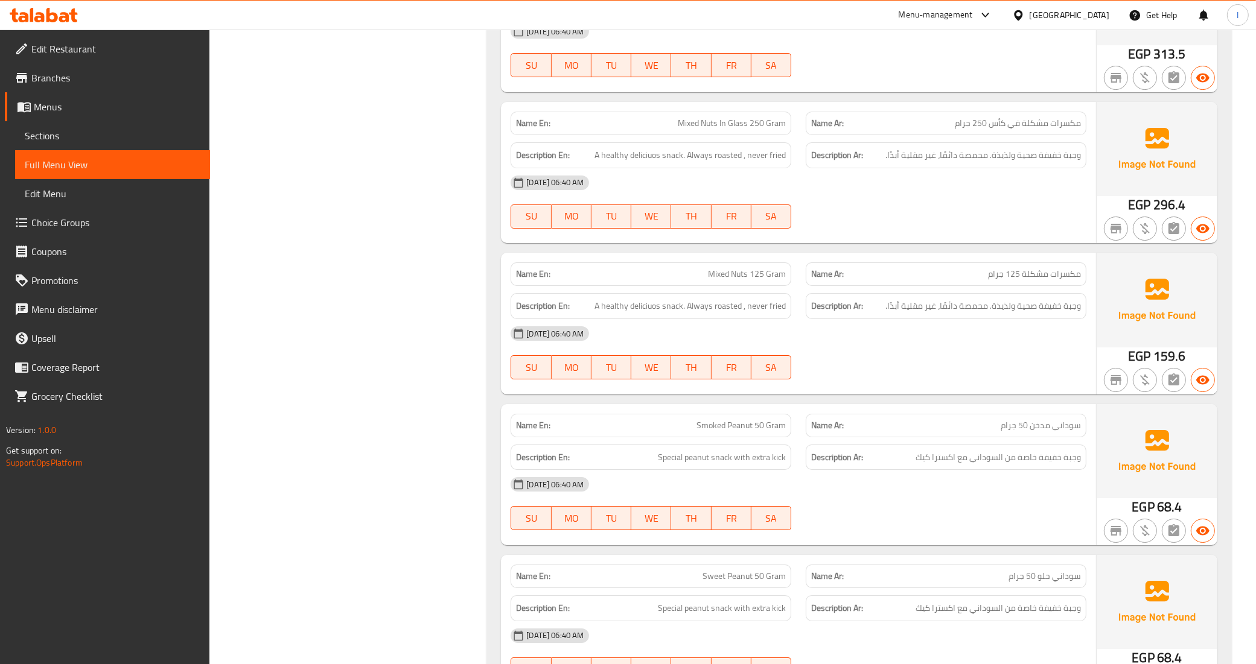
click at [744, 278] on span "Mixed Nuts 125 Gram" at bounding box center [747, 274] width 78 height 13
copy span "Mixed Nuts 125 Gram"
click at [694, 116] on div "Name En: Mixed Nuts In Glass 250 Gram" at bounding box center [650, 123] width 295 height 38
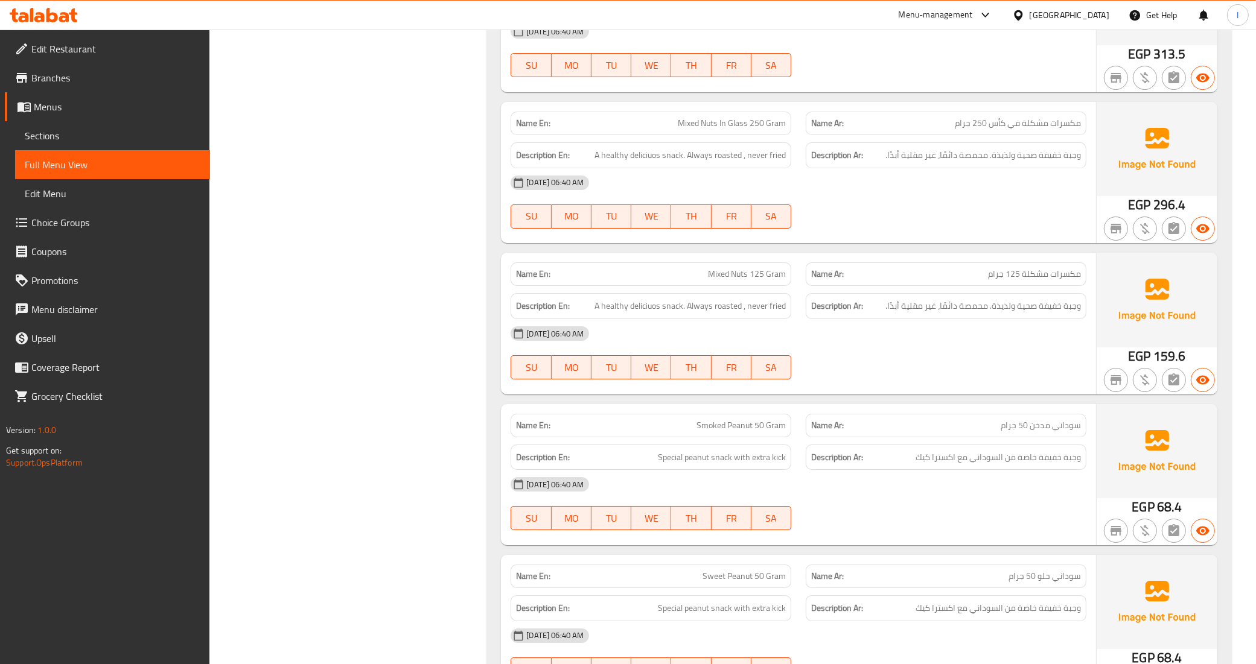
click at [694, 124] on span "Mixed Nuts In Glass 250 Gram" at bounding box center [732, 123] width 108 height 13
copy span "Mixed Nuts In Glass 250 Gram"
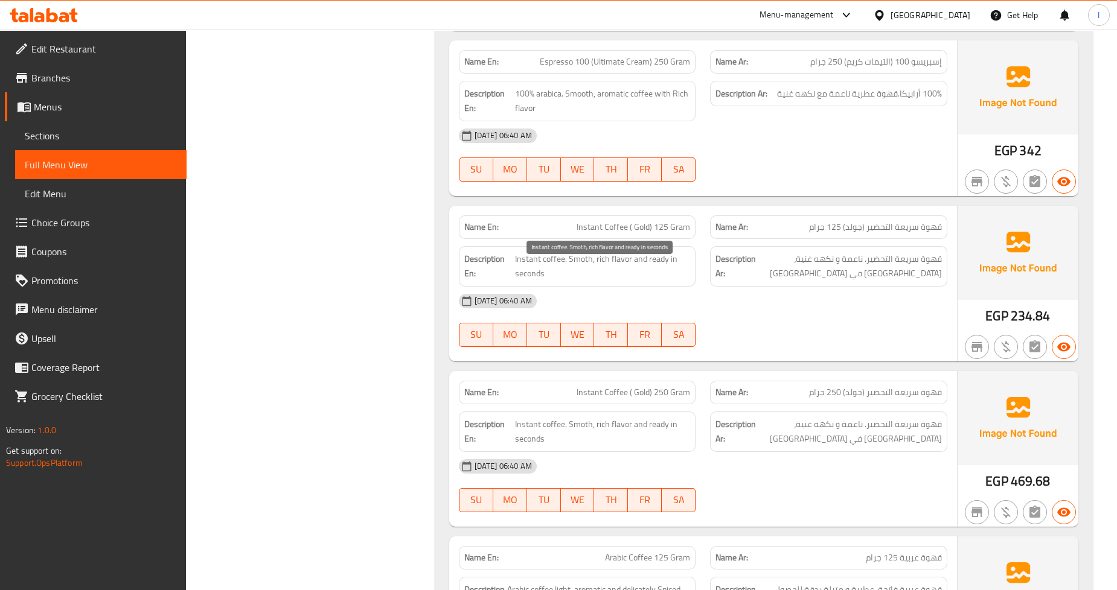
scroll to position [10837, 0]
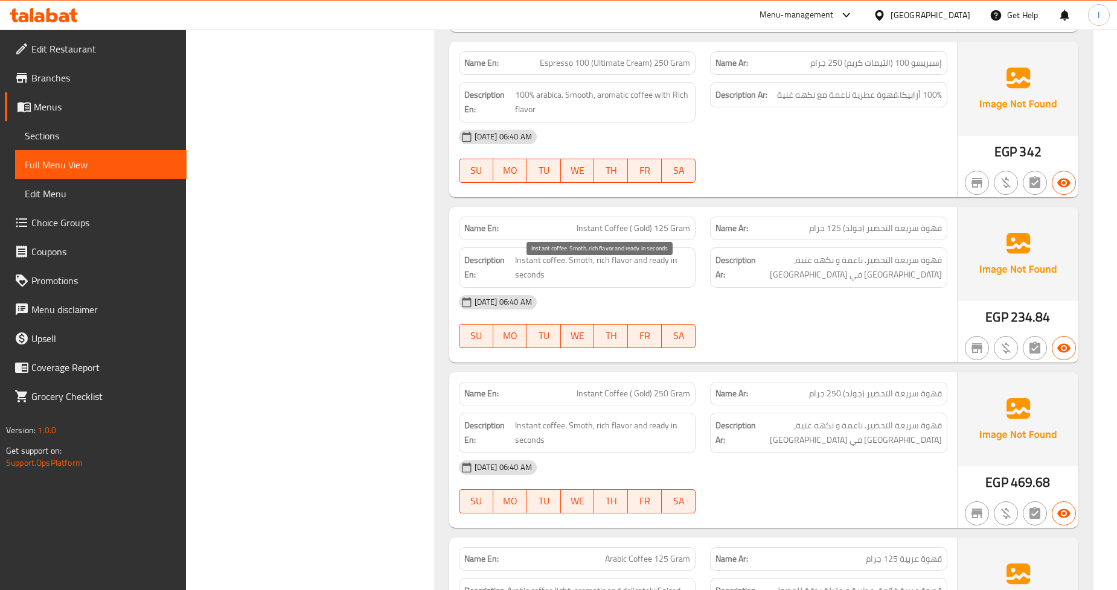
click at [580, 268] on span "Instant coffee. Smoth, rich flavor and ready in seconds" at bounding box center [602, 268] width 175 height 30
copy span "Smoth"
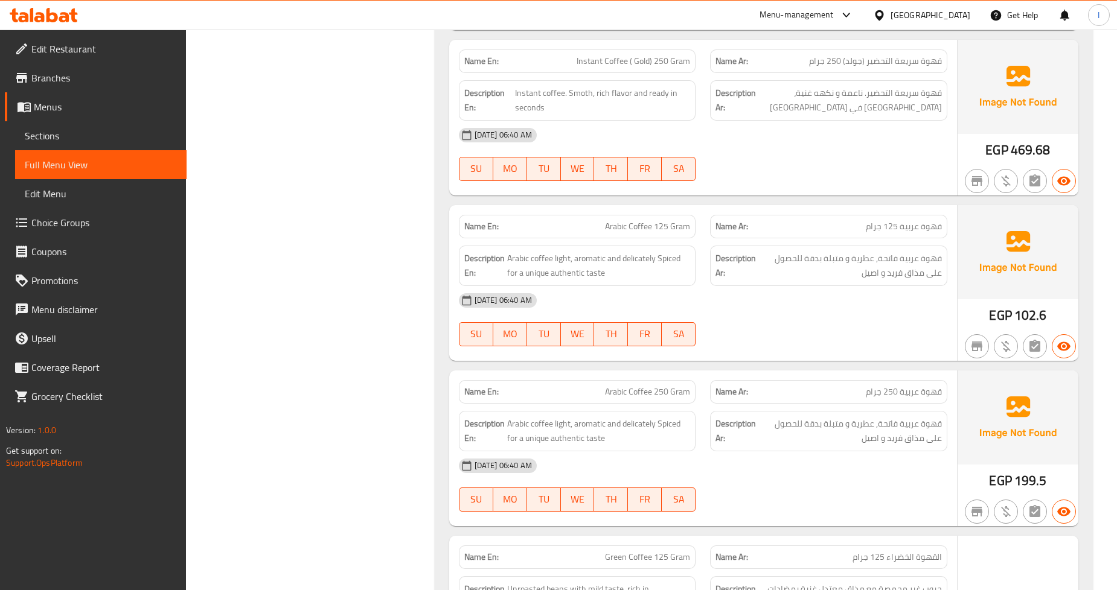
scroll to position [11173, 0]
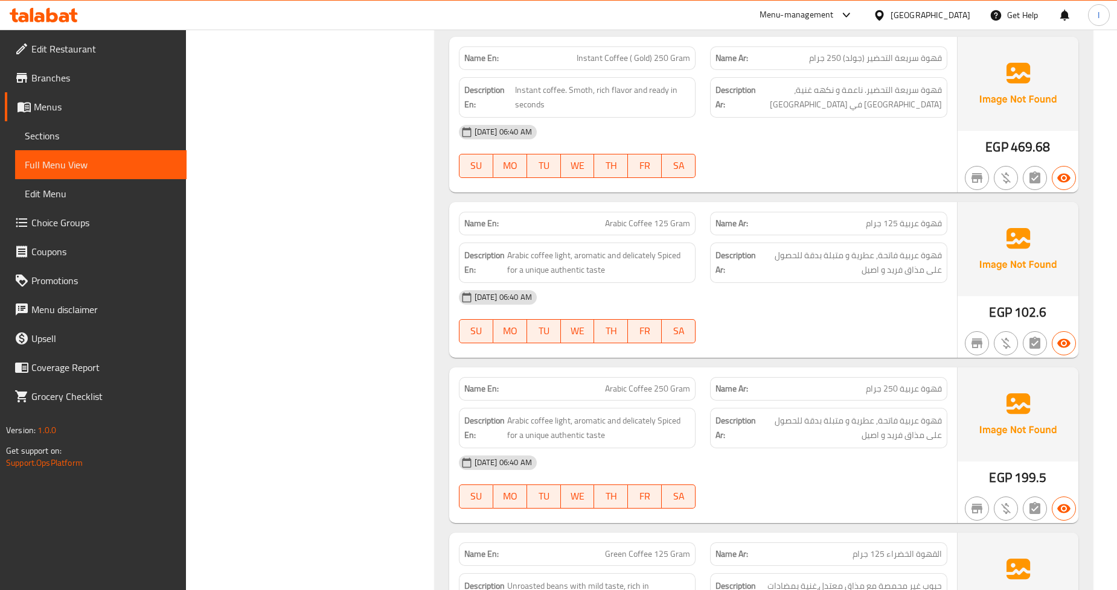
click at [570, 65] on p "Name En: Instant Coffee ( Gold) 250 Gram" at bounding box center [577, 58] width 226 height 13
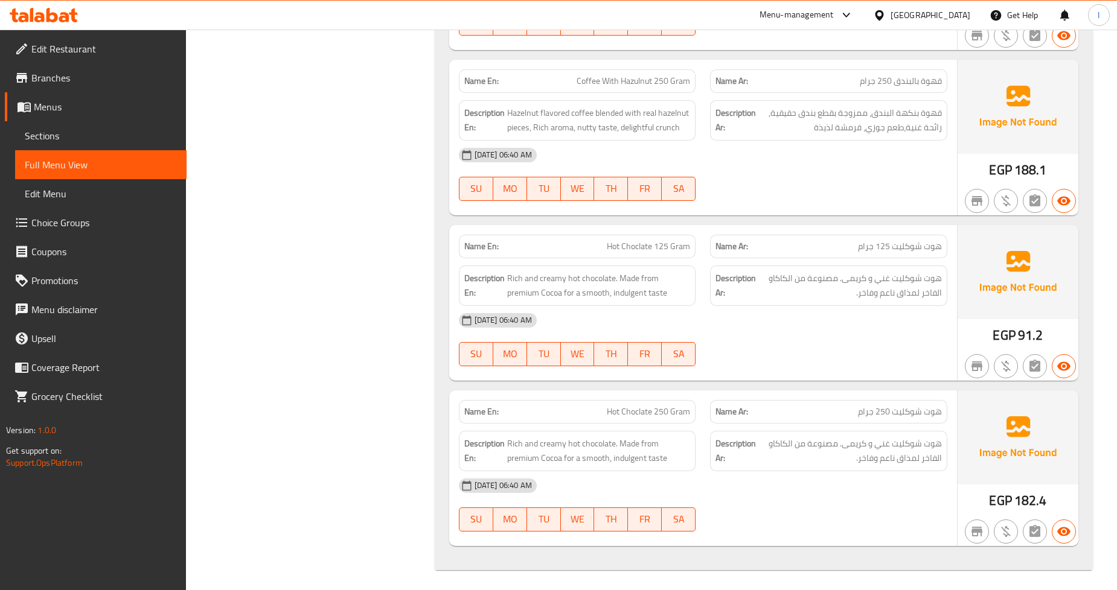
scroll to position [12158, 0]
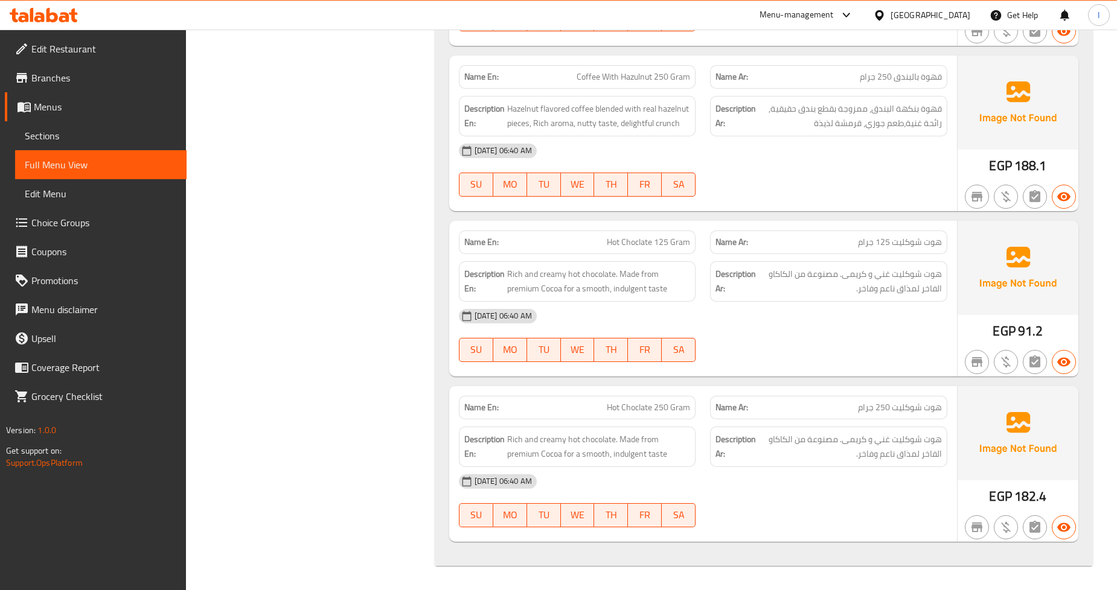
click at [75, 196] on span "Edit Menu" at bounding box center [101, 193] width 152 height 14
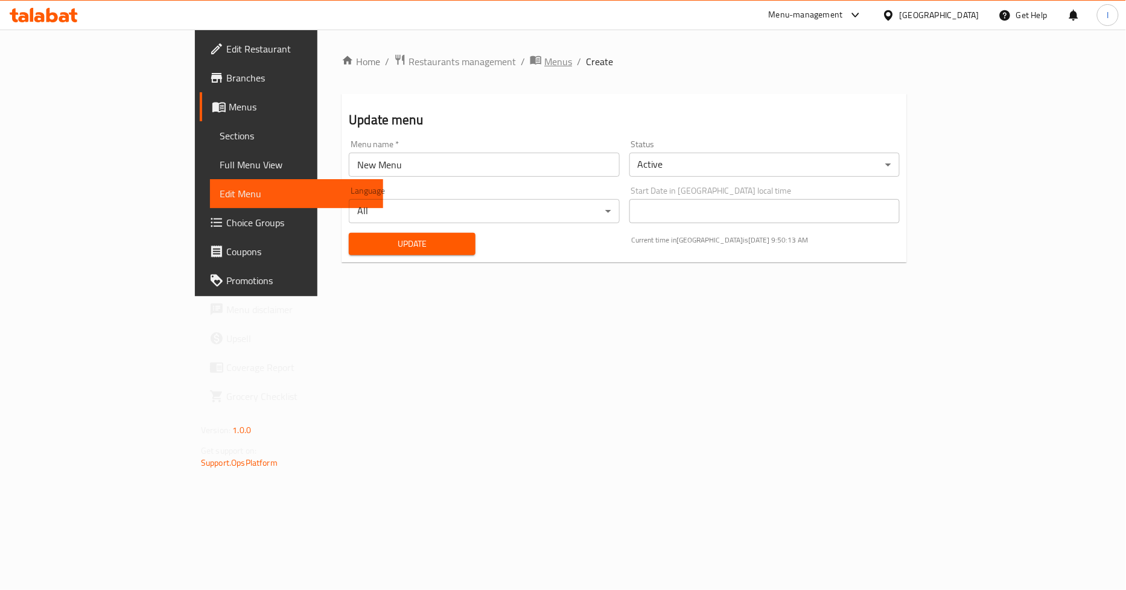
click at [544, 63] on span "Menus" at bounding box center [558, 61] width 28 height 14
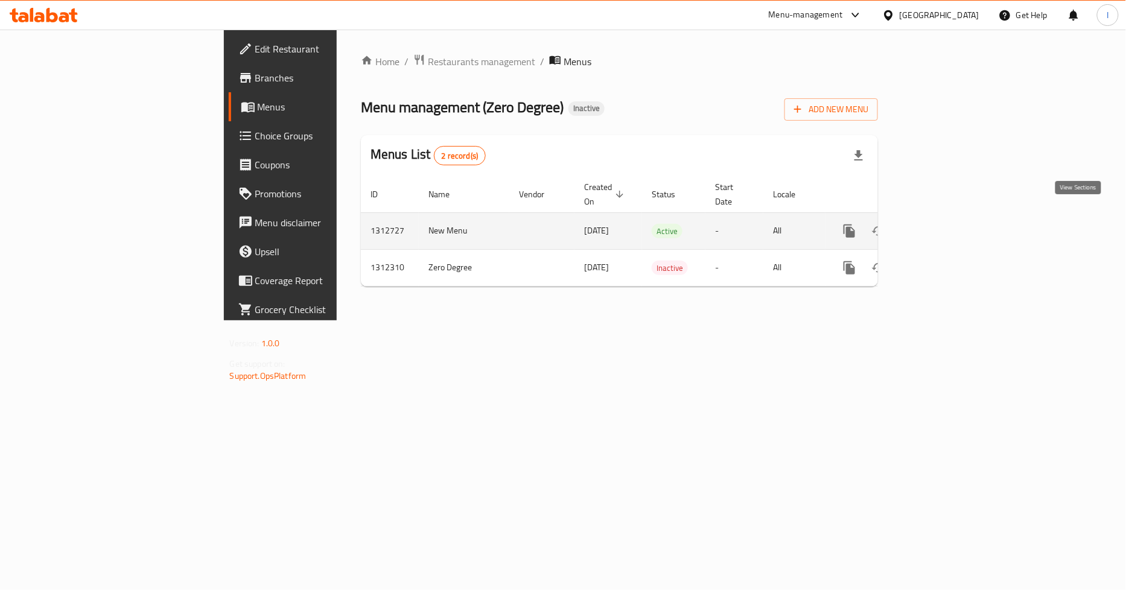
click at [944, 224] on icon "enhanced table" at bounding box center [936, 231] width 14 height 14
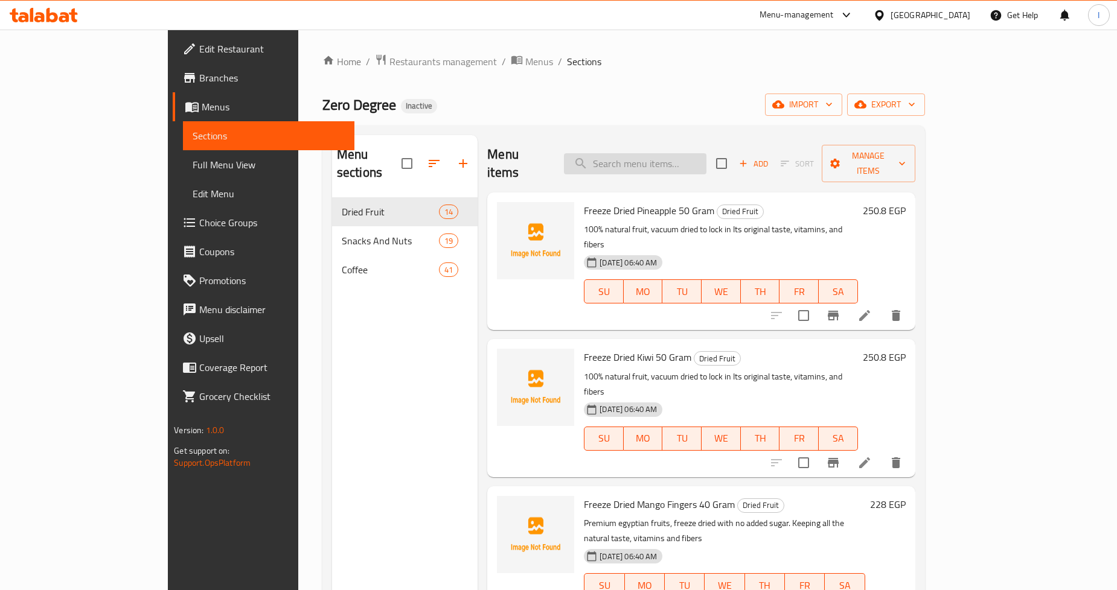
click at [655, 160] on input "search" at bounding box center [635, 163] width 142 height 21
paste input "Mixed Nuts 125 Gram"
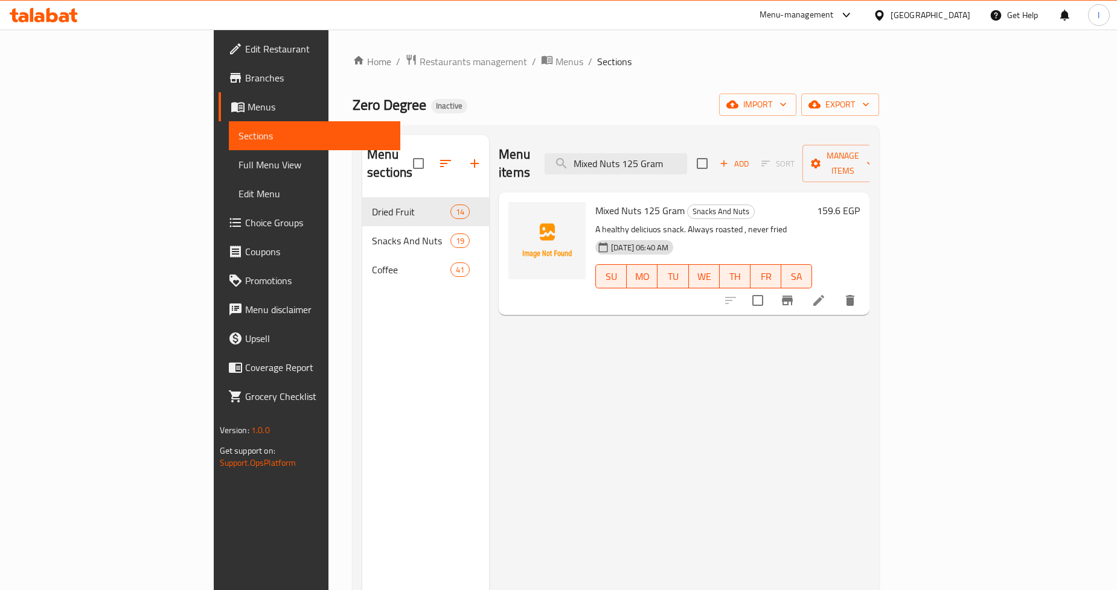
type input "Mixed Nuts 125 Gram"
click at [835, 290] on li at bounding box center [818, 301] width 34 height 22
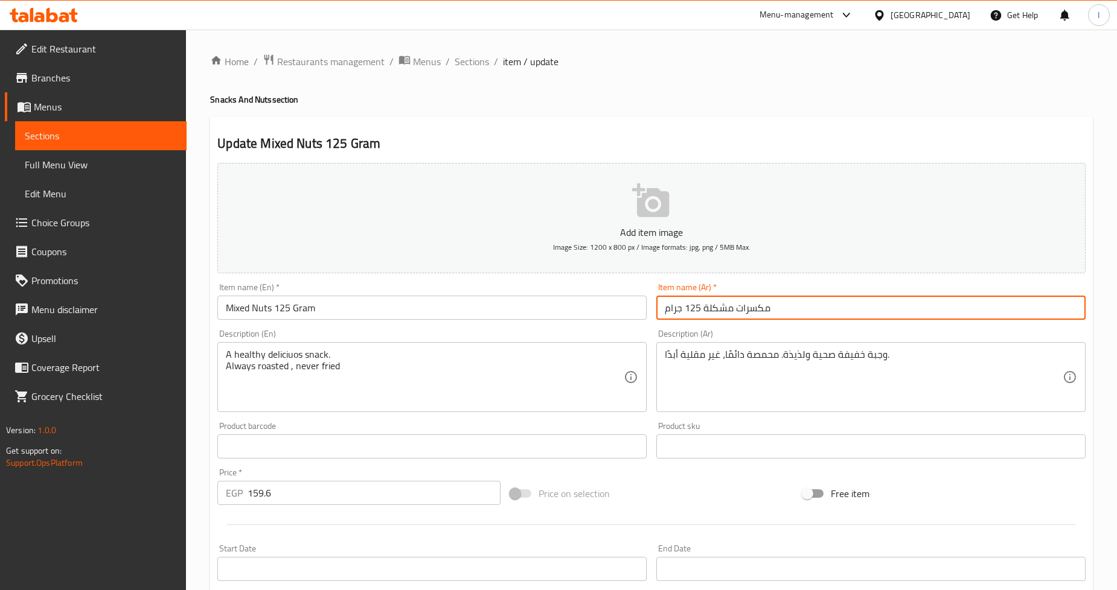
drag, startPoint x: 708, startPoint y: 310, endPoint x: 701, endPoint y: 313, distance: 7.3
click at [701, 313] on input "مكسرات مشكلة 125 جرام" at bounding box center [870, 308] width 429 height 24
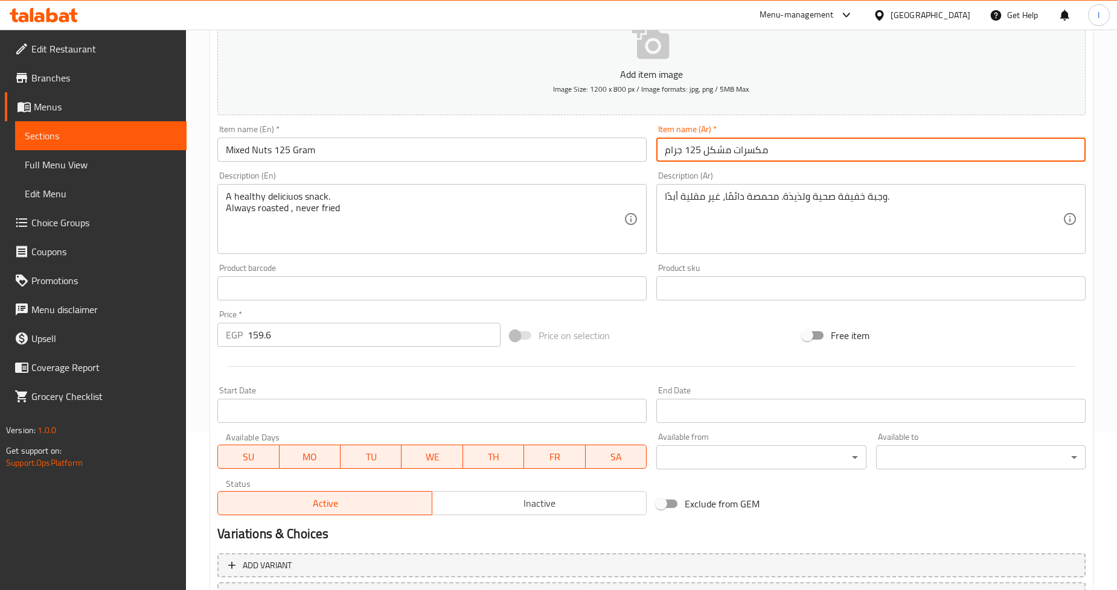
scroll to position [260, 0]
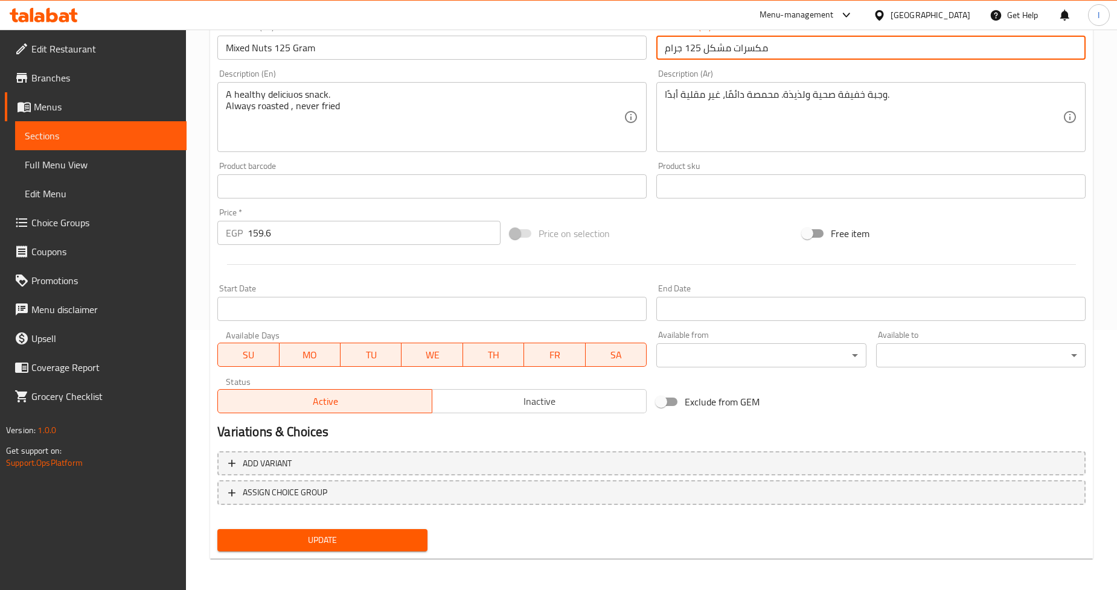
type input "مكسرات مشكل 125 جرام"
click at [346, 541] on span "Update" at bounding box center [322, 540] width 190 height 15
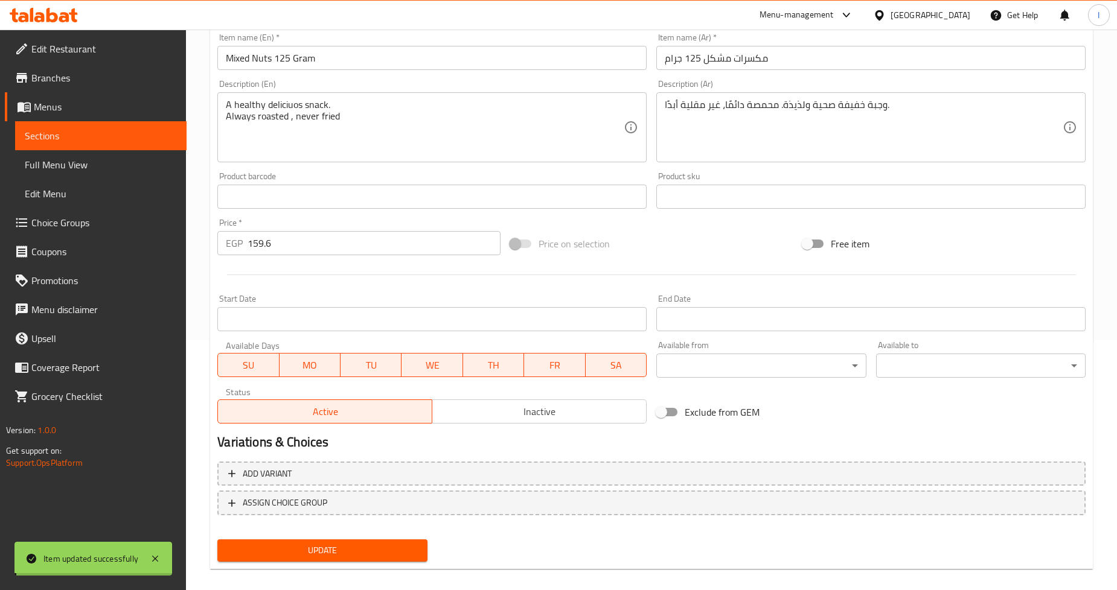
scroll to position [0, 0]
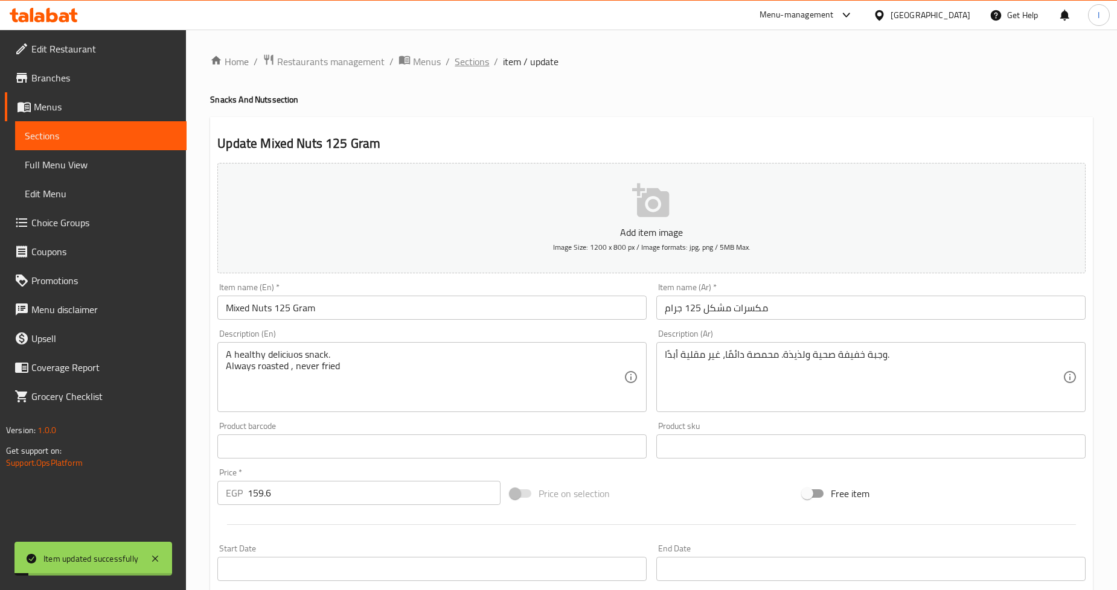
click at [479, 62] on span "Sections" at bounding box center [471, 61] width 34 height 14
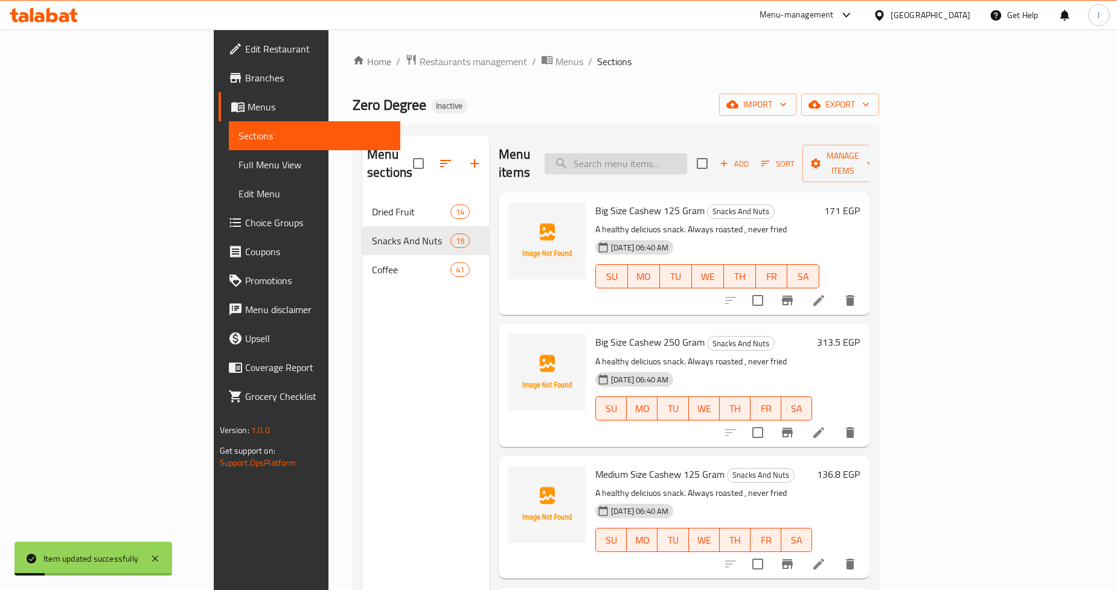
click at [652, 164] on input "search" at bounding box center [615, 163] width 142 height 21
click at [668, 153] on input "search" at bounding box center [615, 163] width 142 height 21
paste input "Mixed Nuts In Glass 250 Gram"
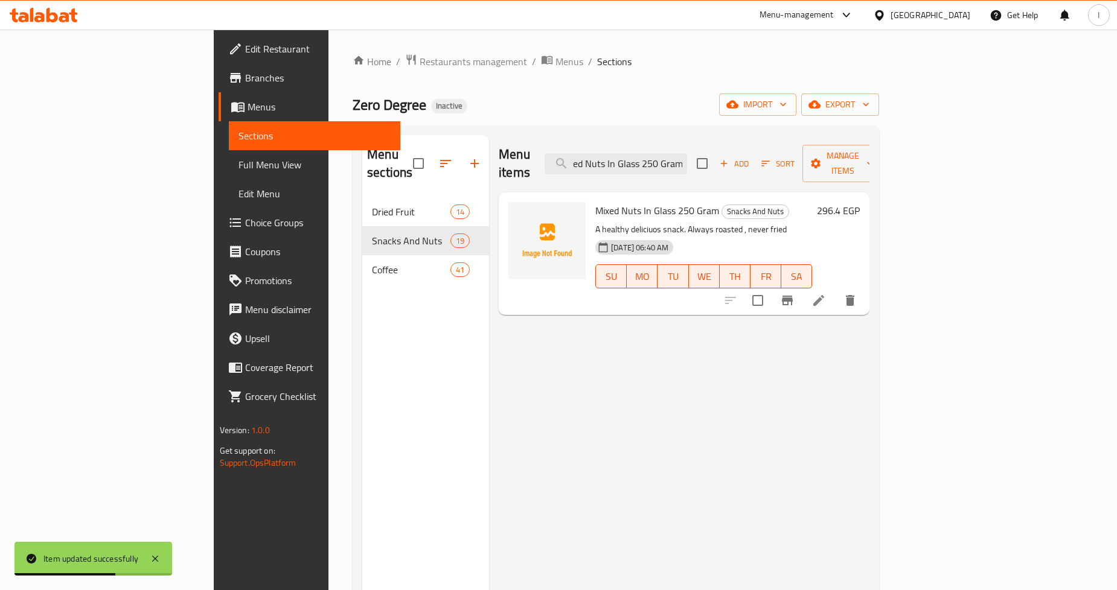
type input "Mixed Nuts In Glass 250 Gram"
click at [826, 293] on icon at bounding box center [818, 300] width 14 height 14
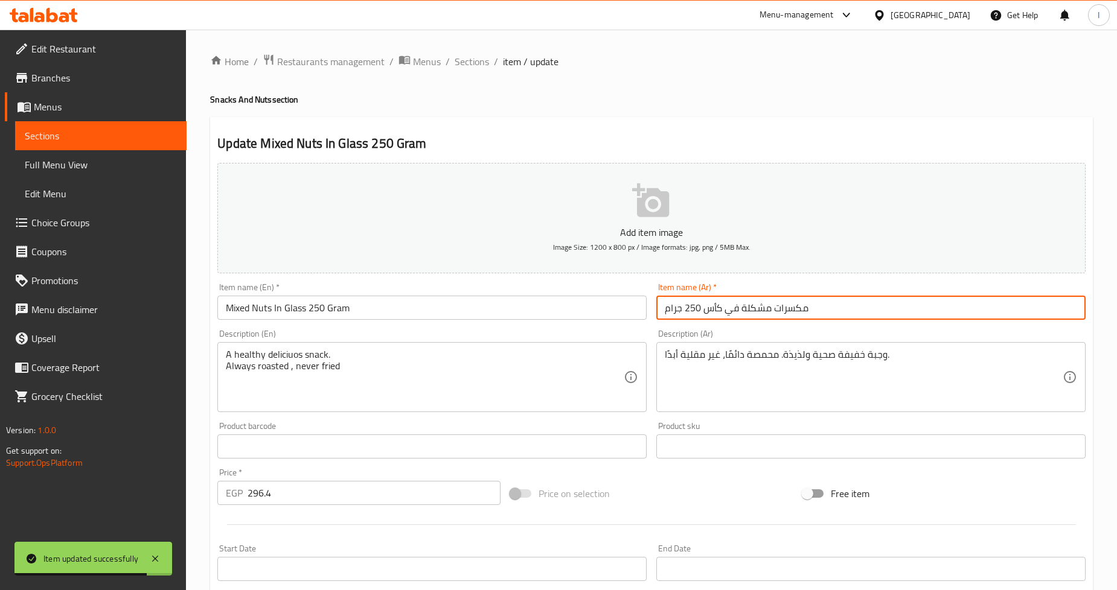
drag, startPoint x: 747, startPoint y: 311, endPoint x: 739, endPoint y: 314, distance: 7.8
click at [739, 314] on input "مكسرات مشكلة في كأس 250 جرام" at bounding box center [870, 308] width 429 height 24
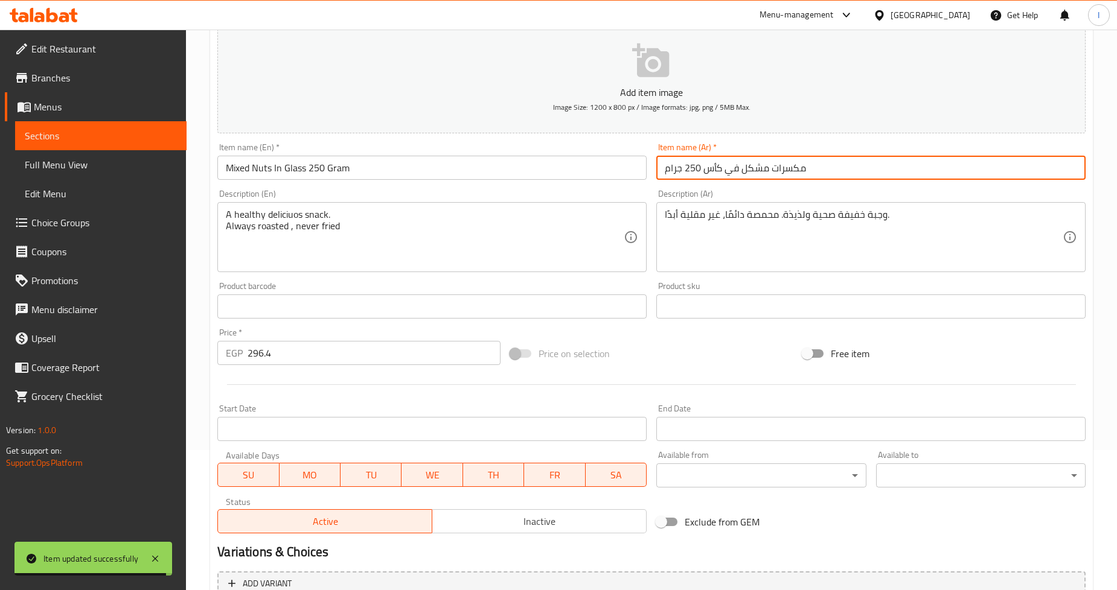
scroll to position [260, 0]
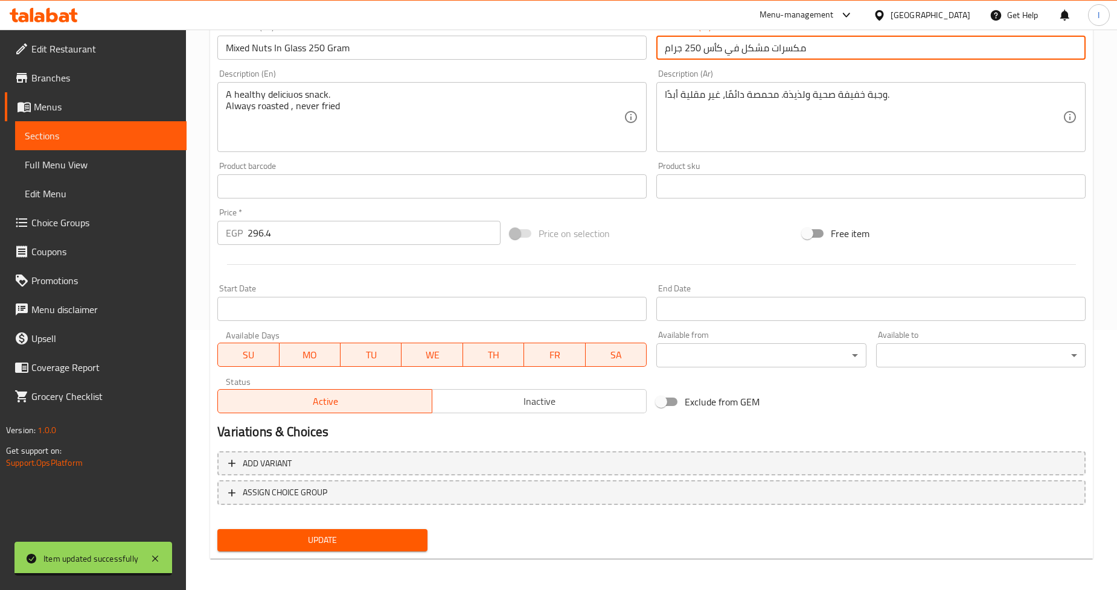
type input "مكسرات مشكل في كأس 250 جرام"
click at [299, 526] on div "Update" at bounding box center [321, 540] width 219 height 32
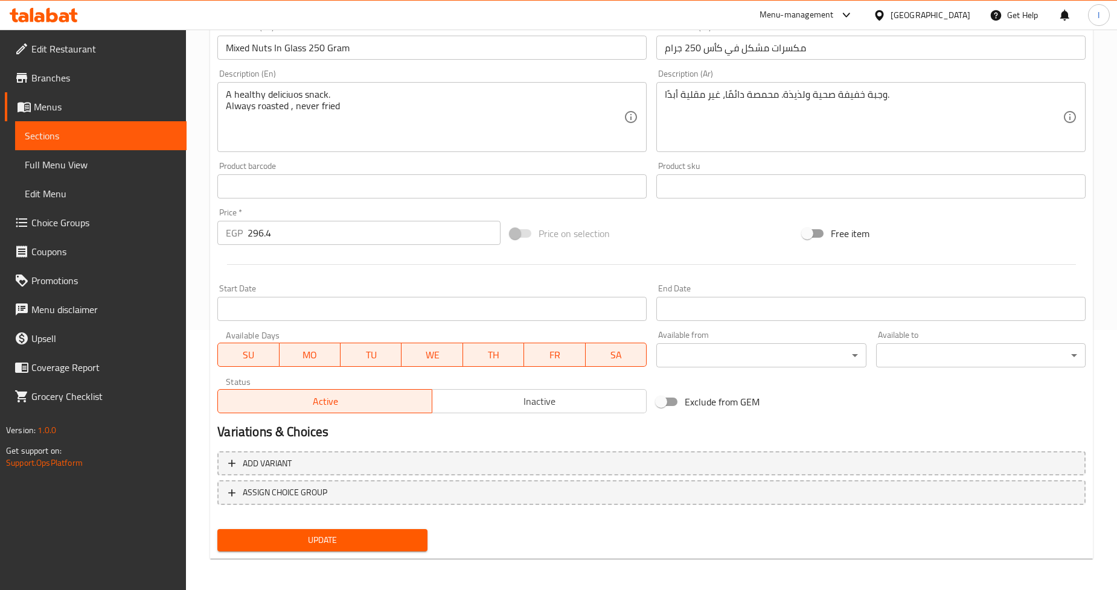
click at [299, 533] on span "Update" at bounding box center [322, 540] width 190 height 15
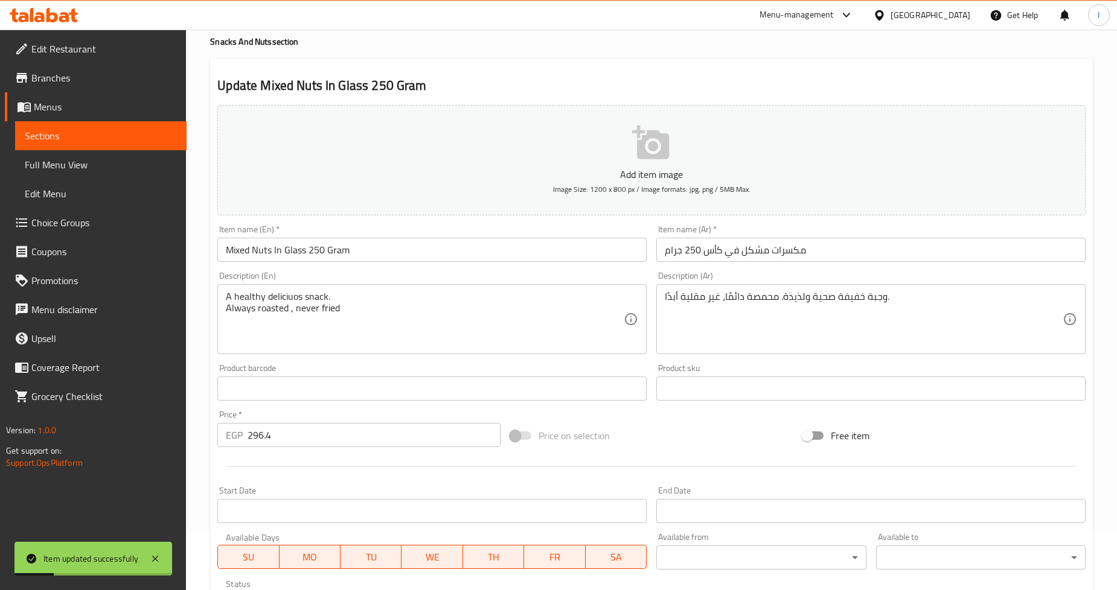
scroll to position [0, 0]
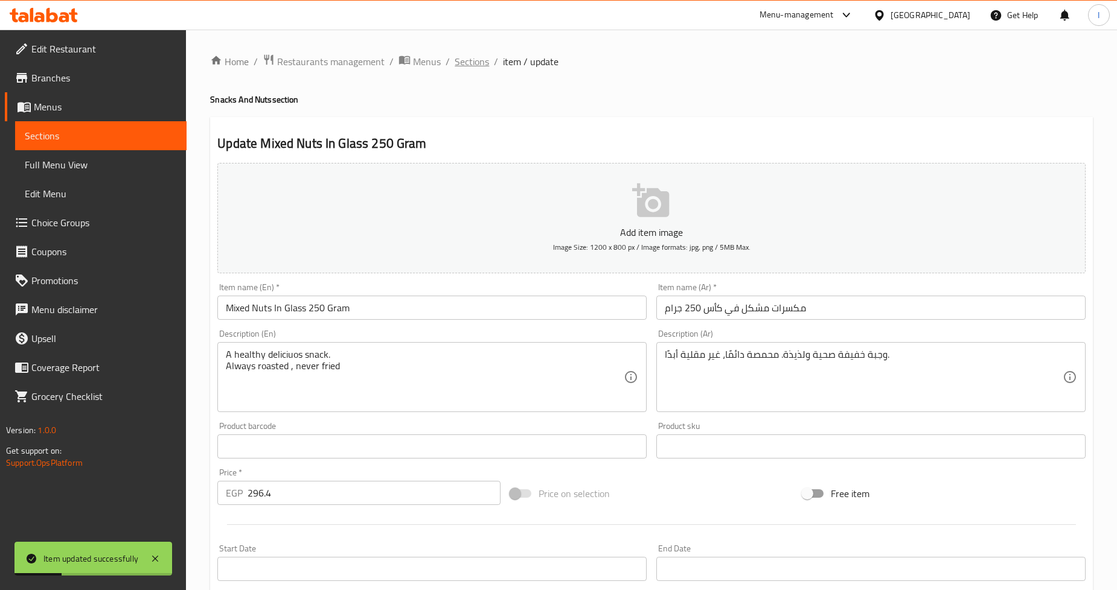
click at [468, 63] on span "Sections" at bounding box center [471, 61] width 34 height 14
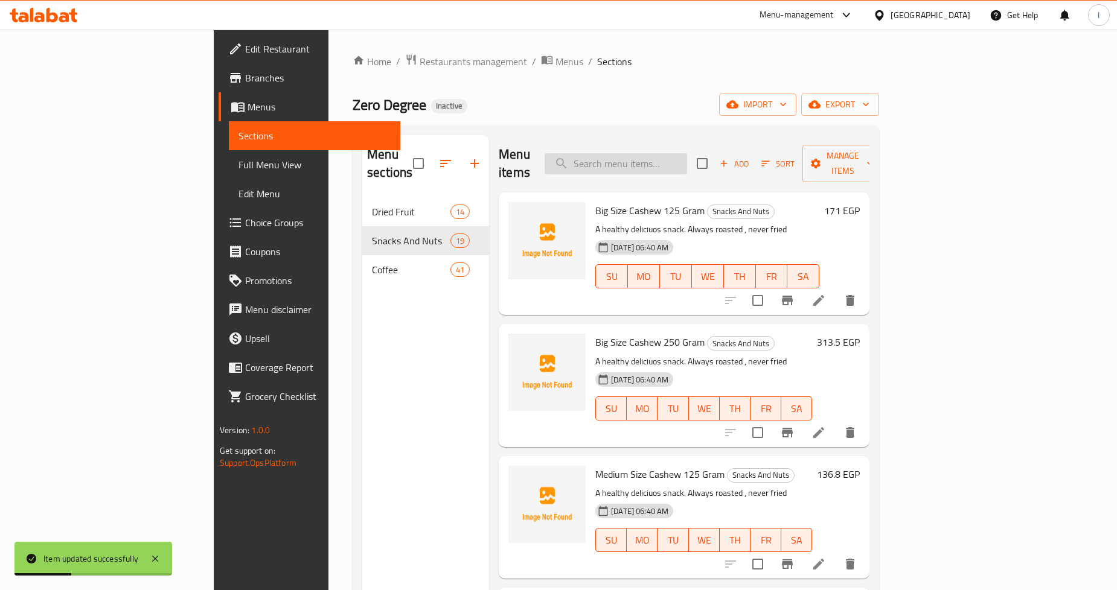
click at [652, 153] on input "search" at bounding box center [615, 163] width 142 height 21
paste input "Smoth"
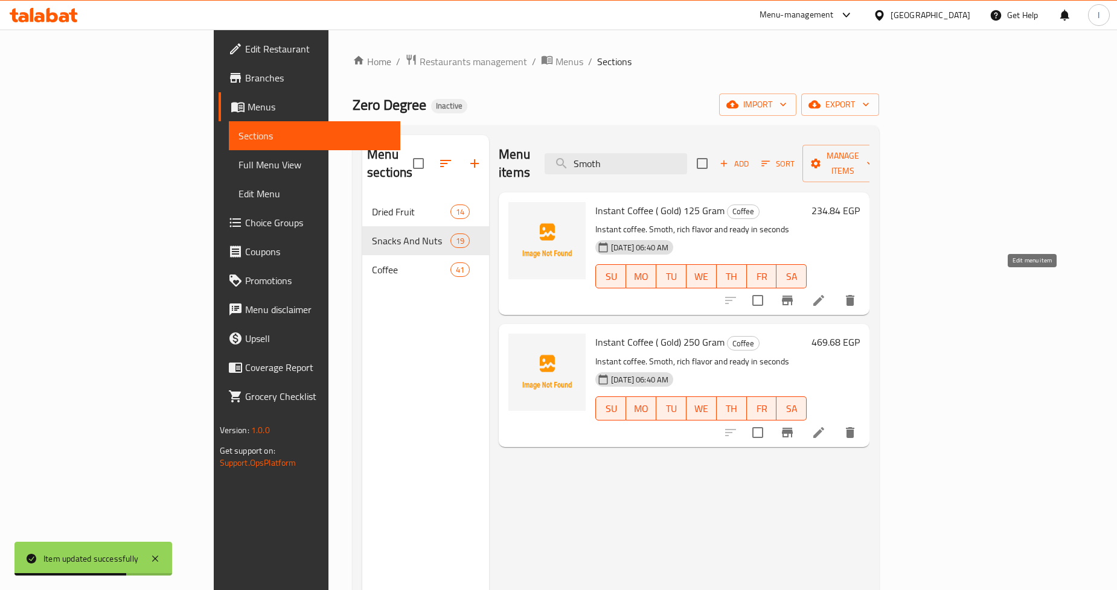
type input "Smoth"
click at [826, 293] on icon at bounding box center [818, 300] width 14 height 14
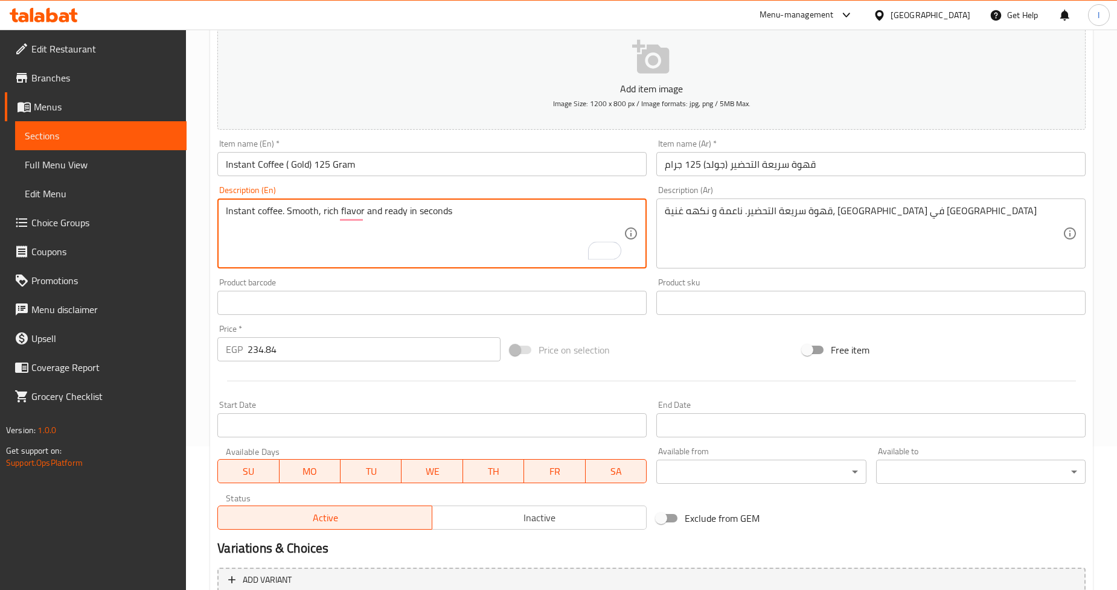
scroll to position [260, 0]
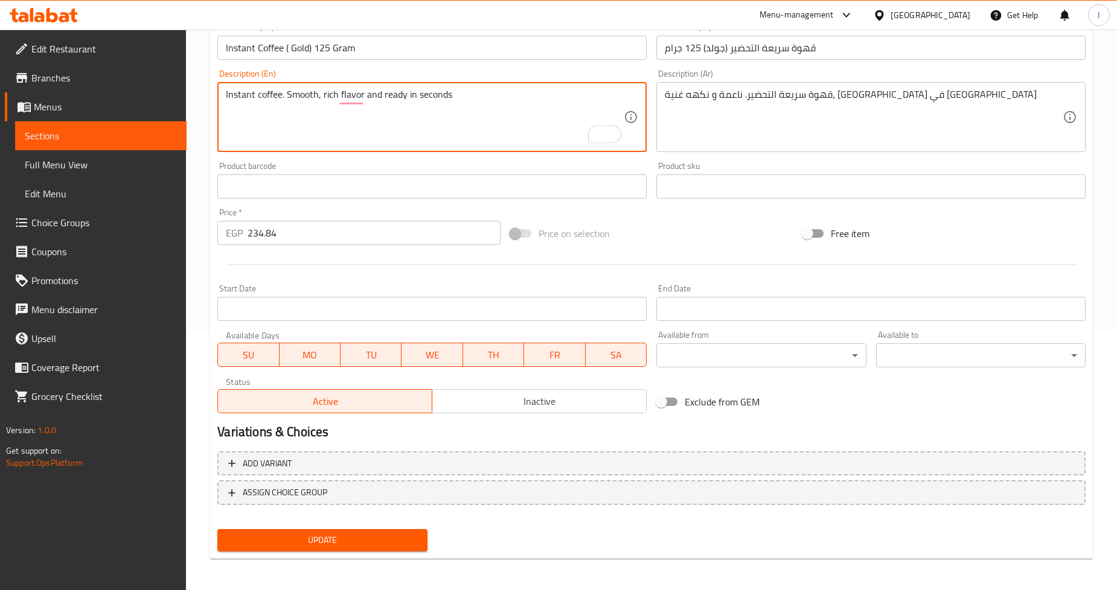
type textarea "Instant coffee. Smooth, rich flavor and ready in seconds"
click at [252, 539] on span "Update" at bounding box center [322, 540] width 190 height 15
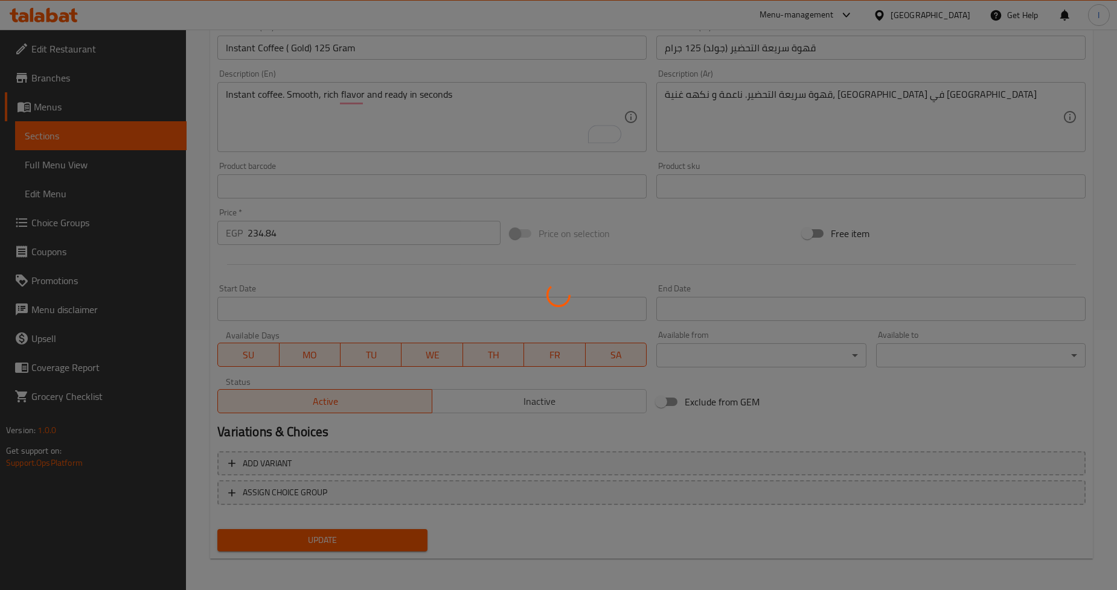
scroll to position [0, 0]
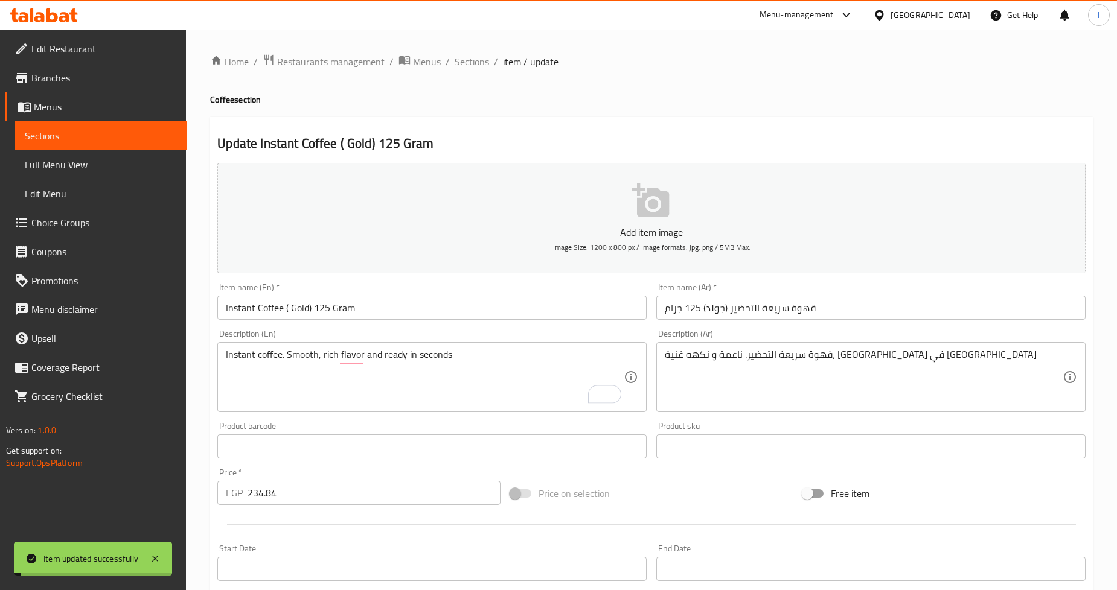
click at [474, 68] on span "Sections" at bounding box center [471, 61] width 34 height 14
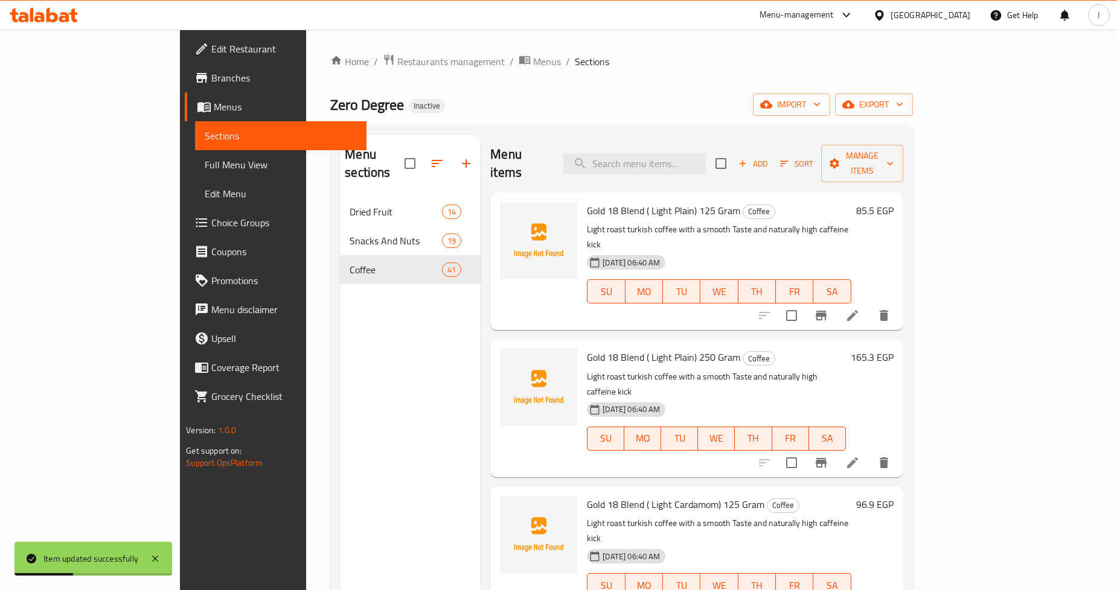
click at [668, 141] on div "Menu items Add Sort Manage items" at bounding box center [696, 163] width 412 height 57
click at [668, 153] on input "search" at bounding box center [634, 163] width 142 height 21
paste input "Smoth"
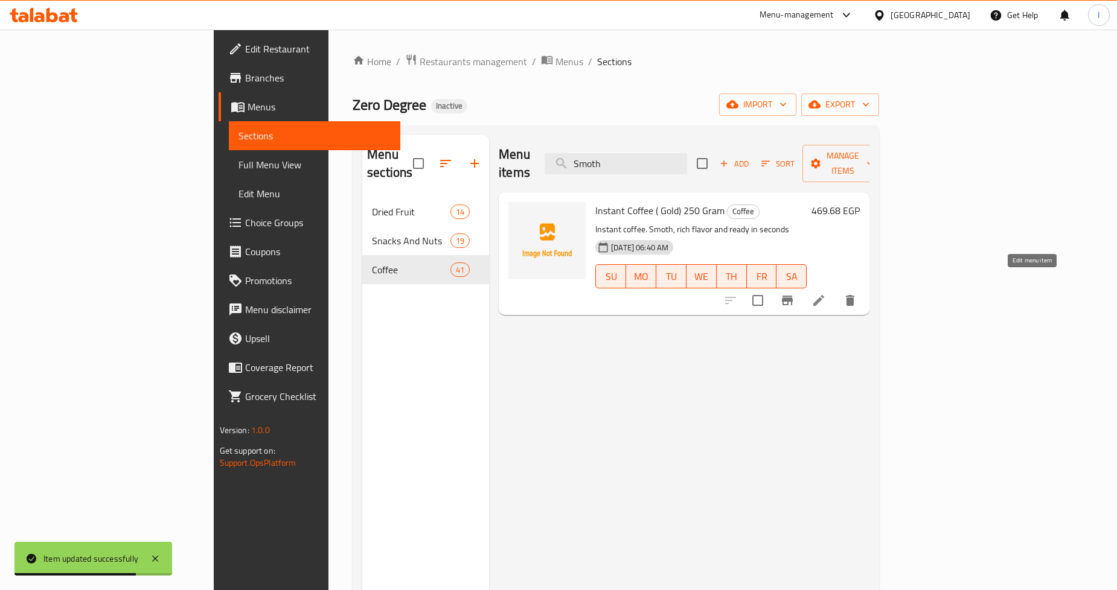
type input "Smoth"
click at [826, 293] on icon at bounding box center [818, 300] width 14 height 14
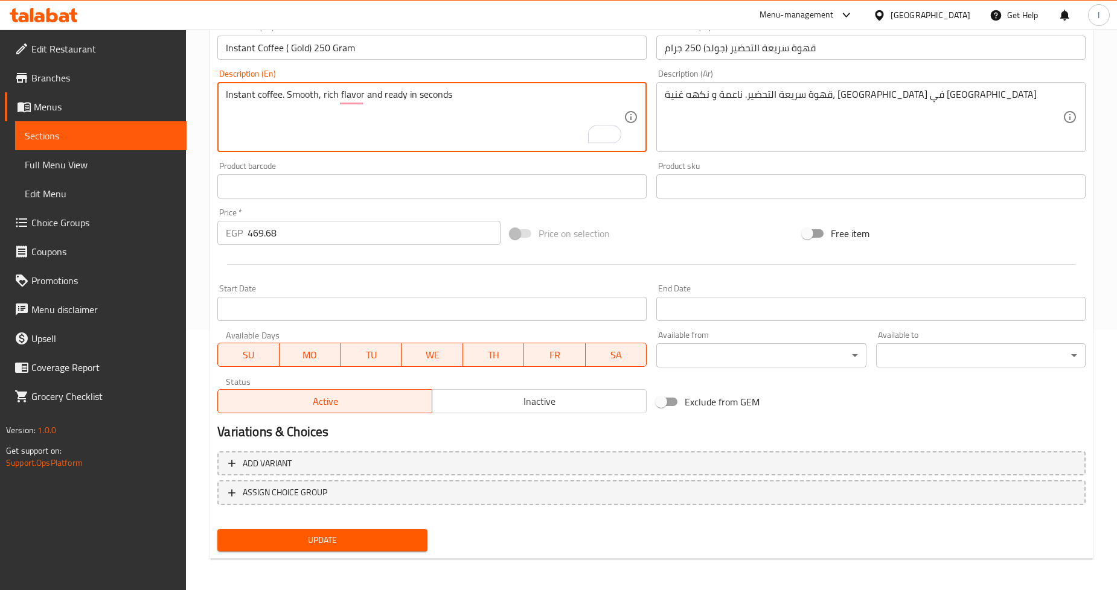
type textarea "Instant coffee. Smooth, rich flavor and ready in seconds"
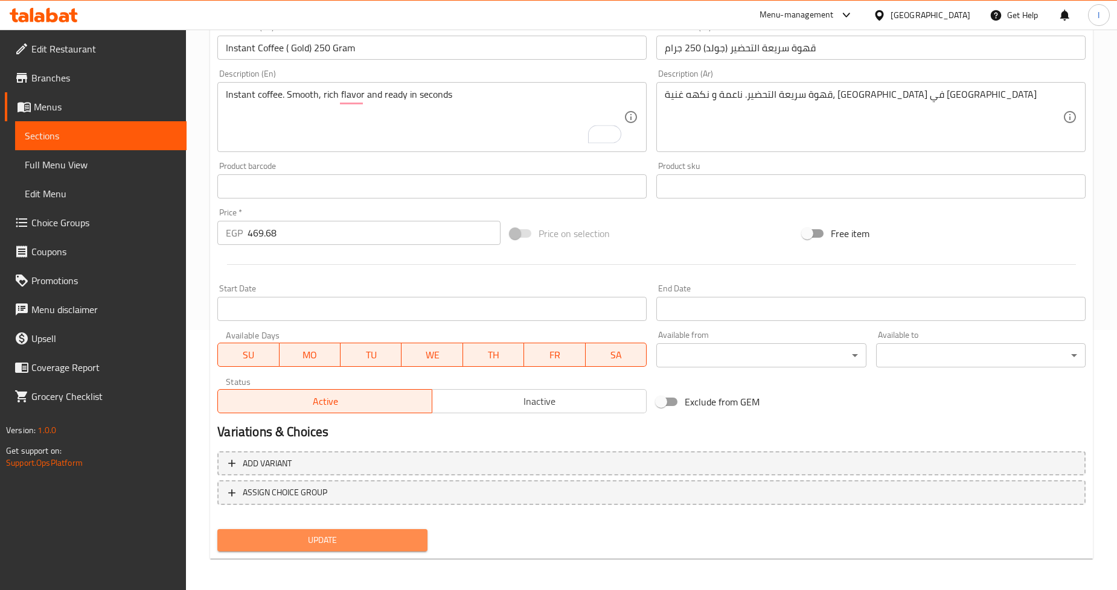
click at [252, 529] on button "Update" at bounding box center [321, 540] width 209 height 22
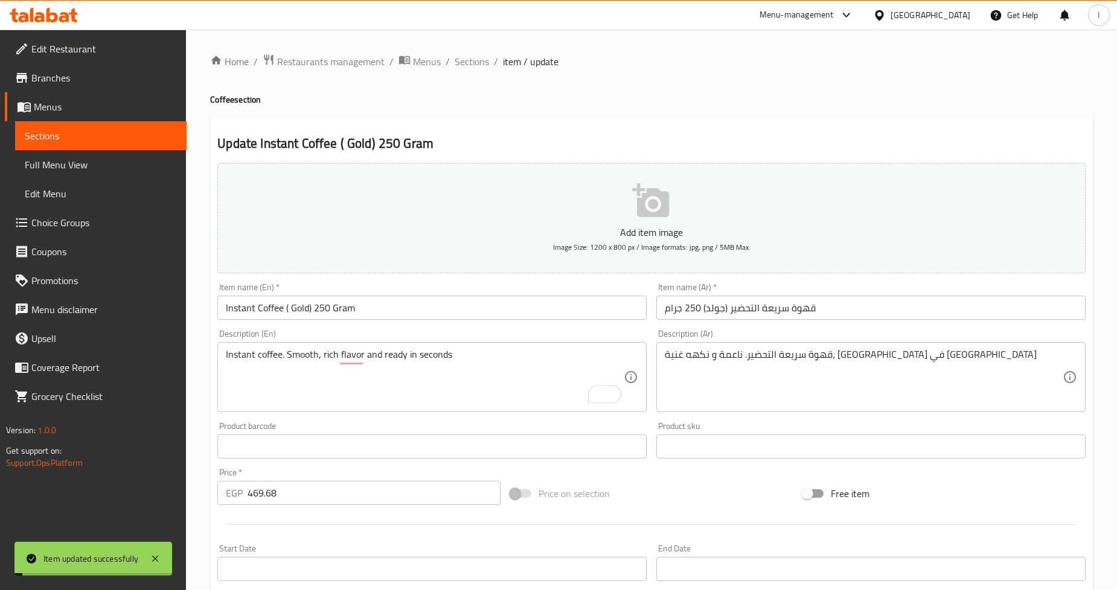
click at [421, 61] on span "Menus" at bounding box center [427, 61] width 28 height 14
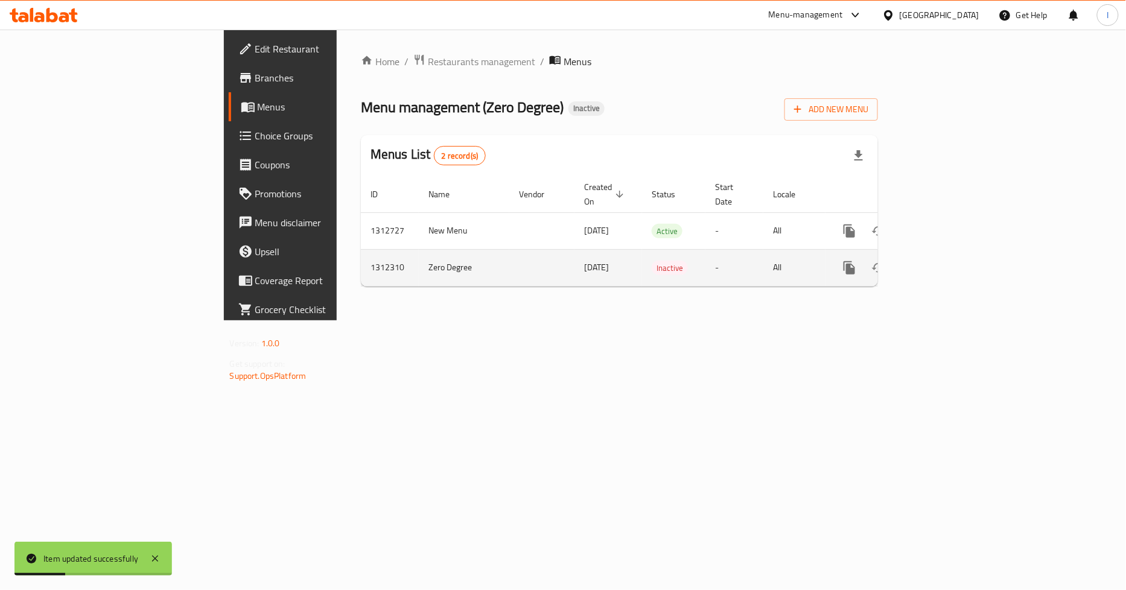
click at [419, 250] on td "Zero Degree" at bounding box center [464, 267] width 91 height 37
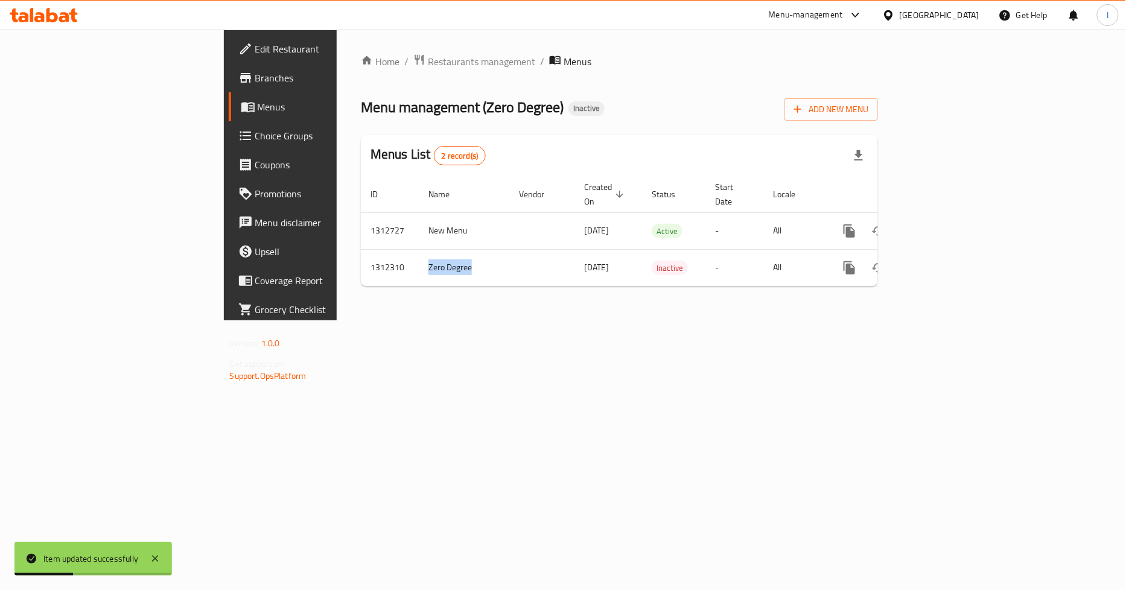
copy td "Zero Degree"
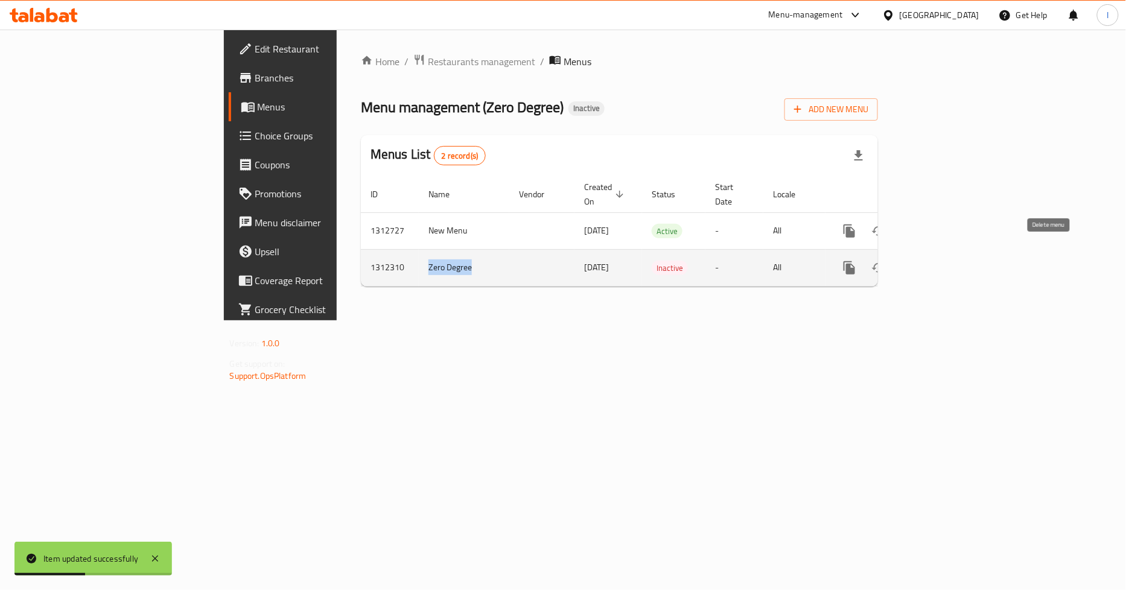
click at [912, 263] on icon "enhanced table" at bounding box center [907, 268] width 8 height 11
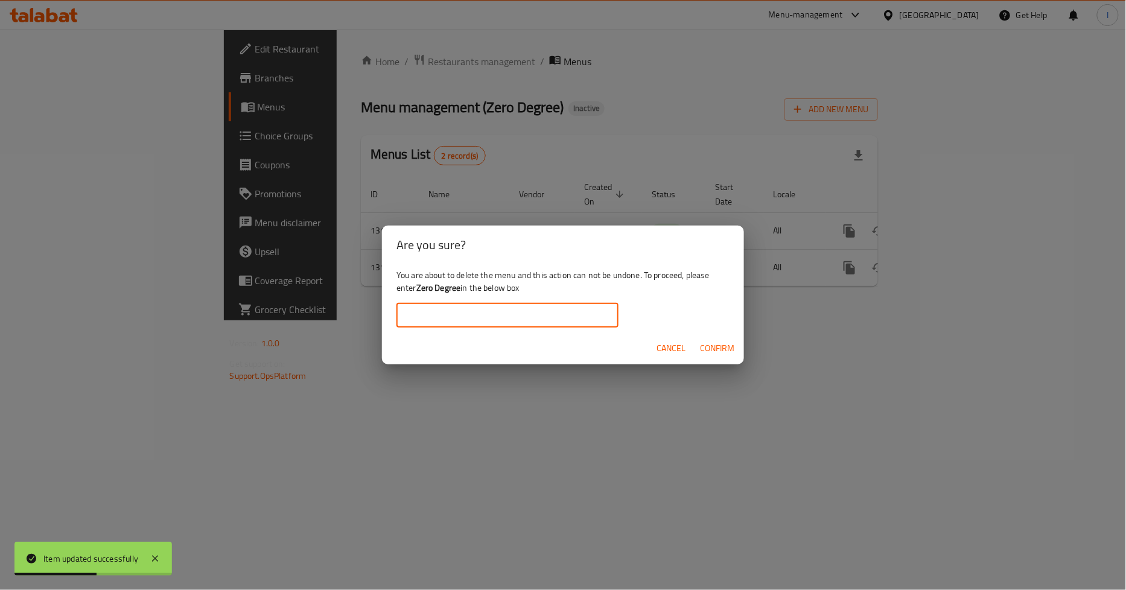
click at [521, 305] on input "text" at bounding box center [508, 316] width 222 height 24
paste input "Zero Degree"
click at [706, 342] on span "Confirm" at bounding box center [717, 348] width 34 height 15
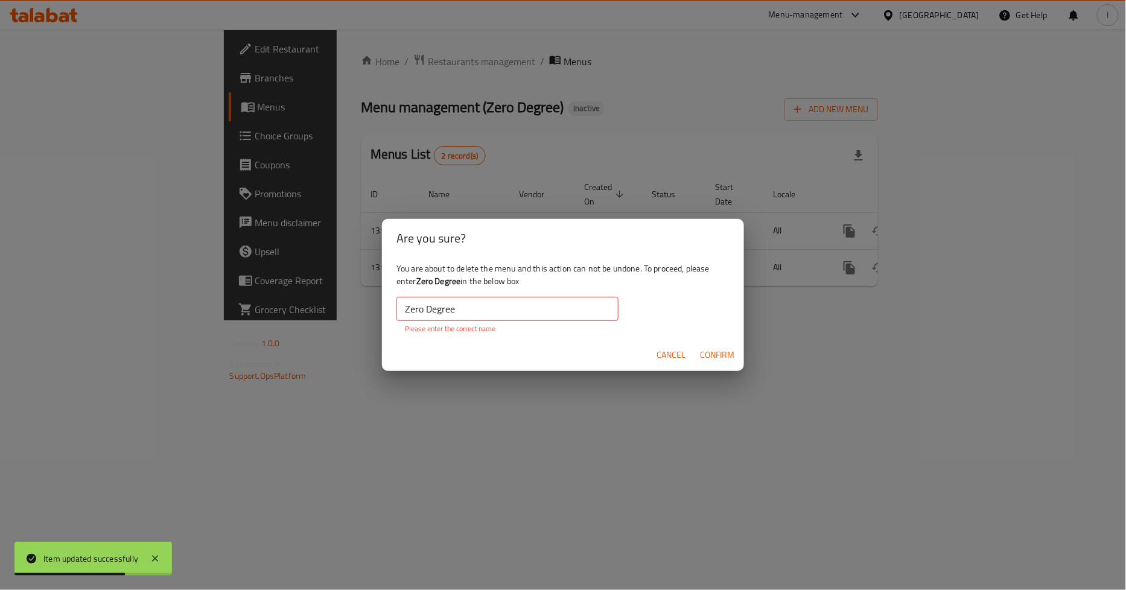
click at [520, 311] on input "Zero Degree" at bounding box center [508, 309] width 222 height 24
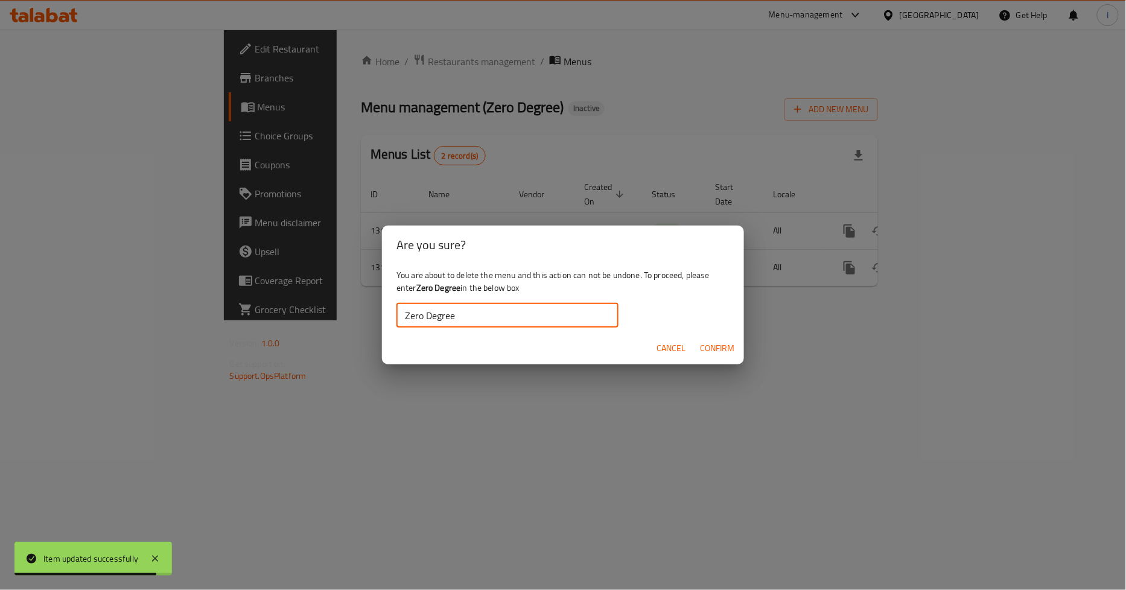
type input "Zero Degree"
click at [703, 348] on span "Confirm" at bounding box center [717, 348] width 34 height 15
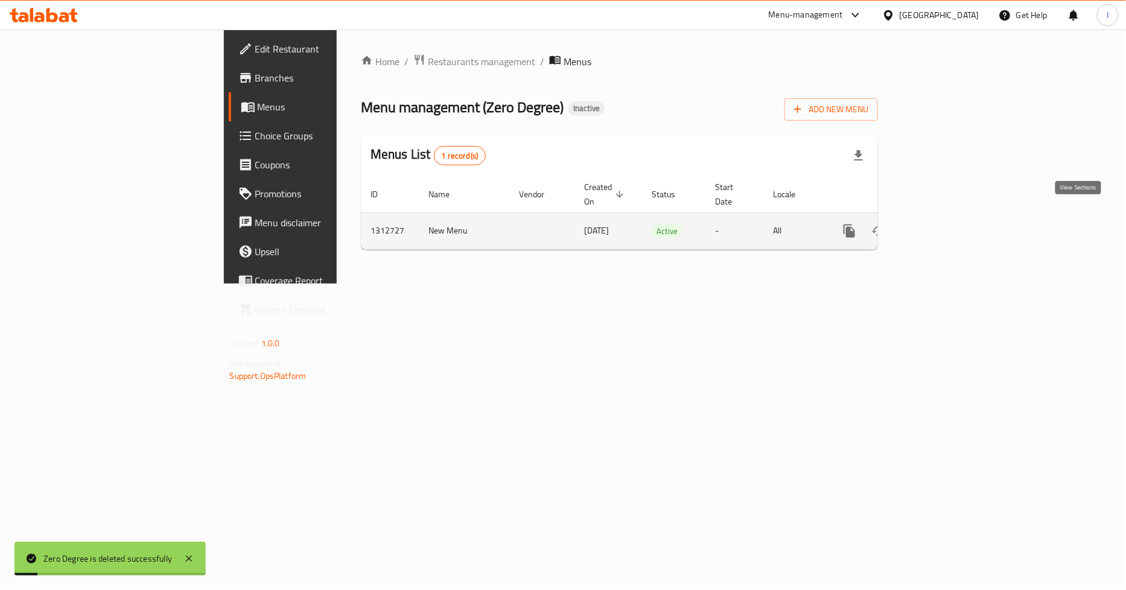
click at [944, 224] on icon "enhanced table" at bounding box center [936, 231] width 14 height 14
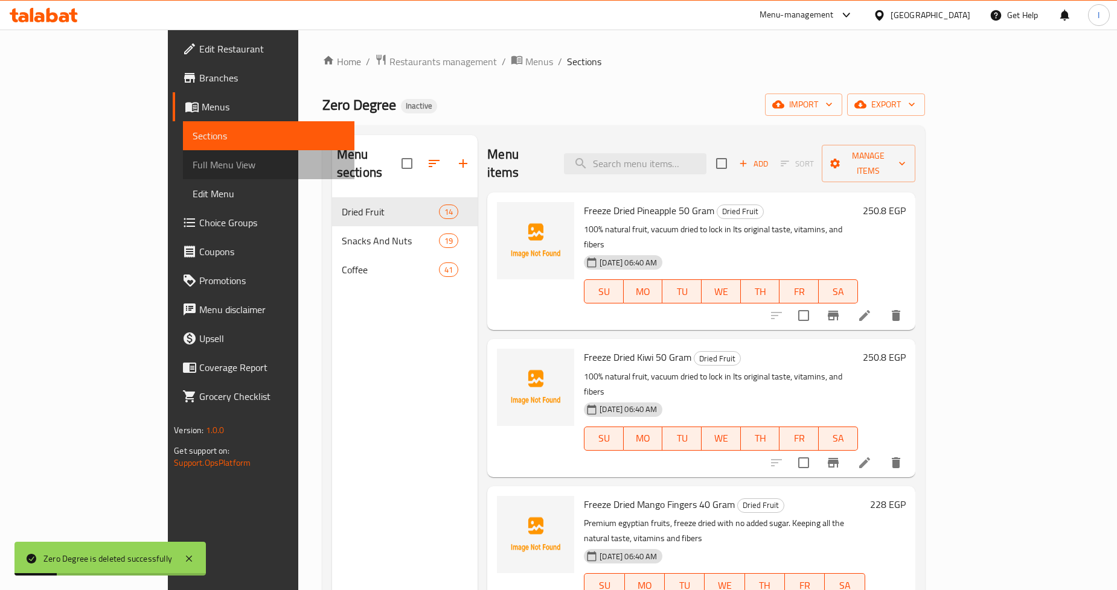
click at [183, 173] on link "Full Menu View" at bounding box center [268, 164] width 171 height 29
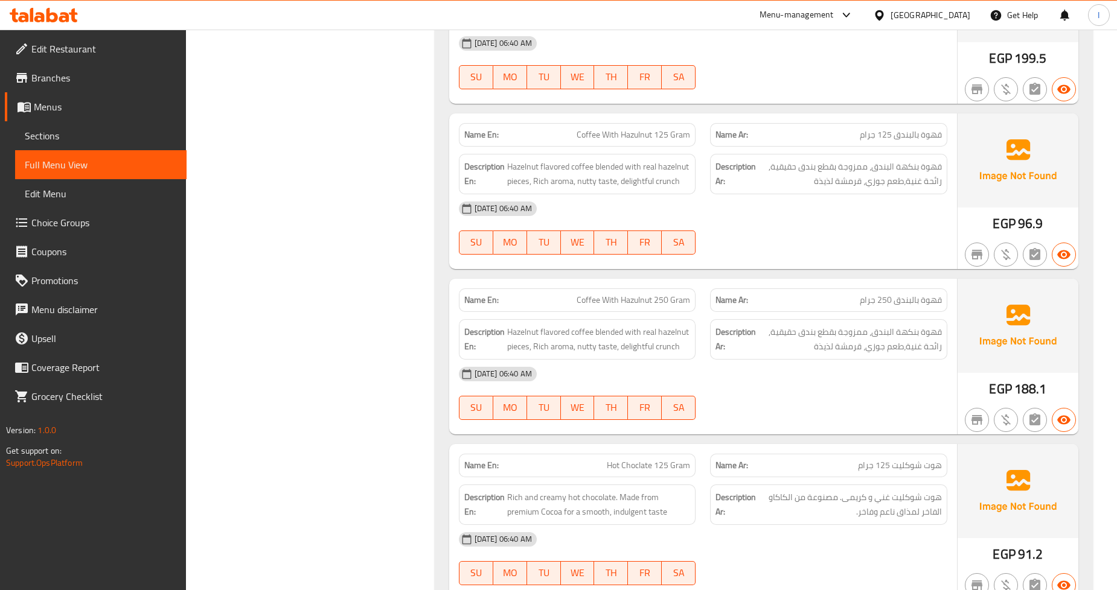
scroll to position [11688, 0]
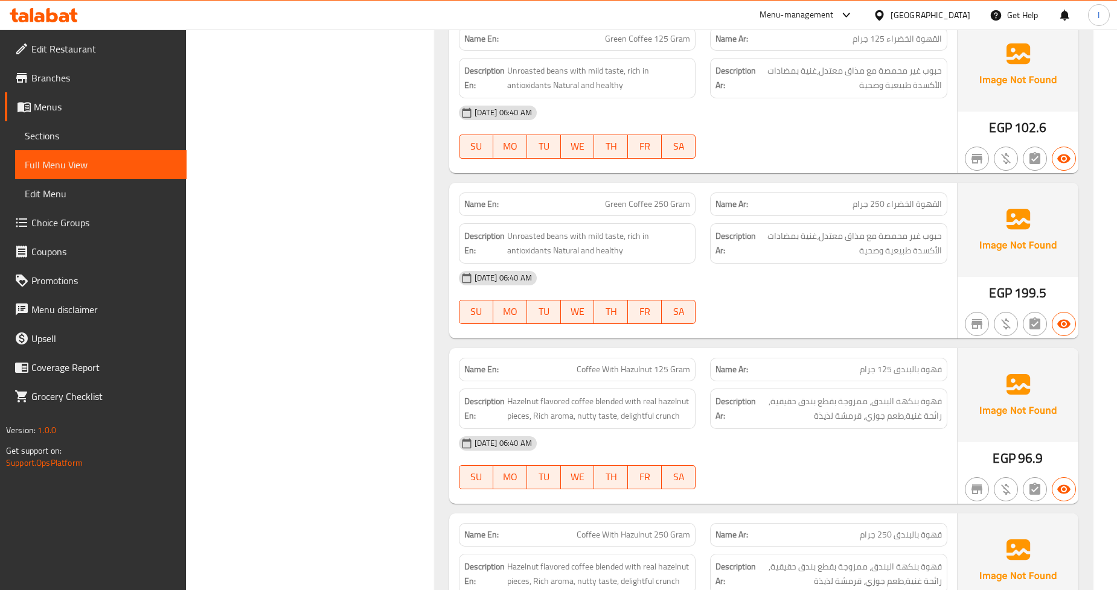
click at [65, 83] on span "Branches" at bounding box center [103, 78] width 145 height 14
